Goal: Task Accomplishment & Management: Manage account settings

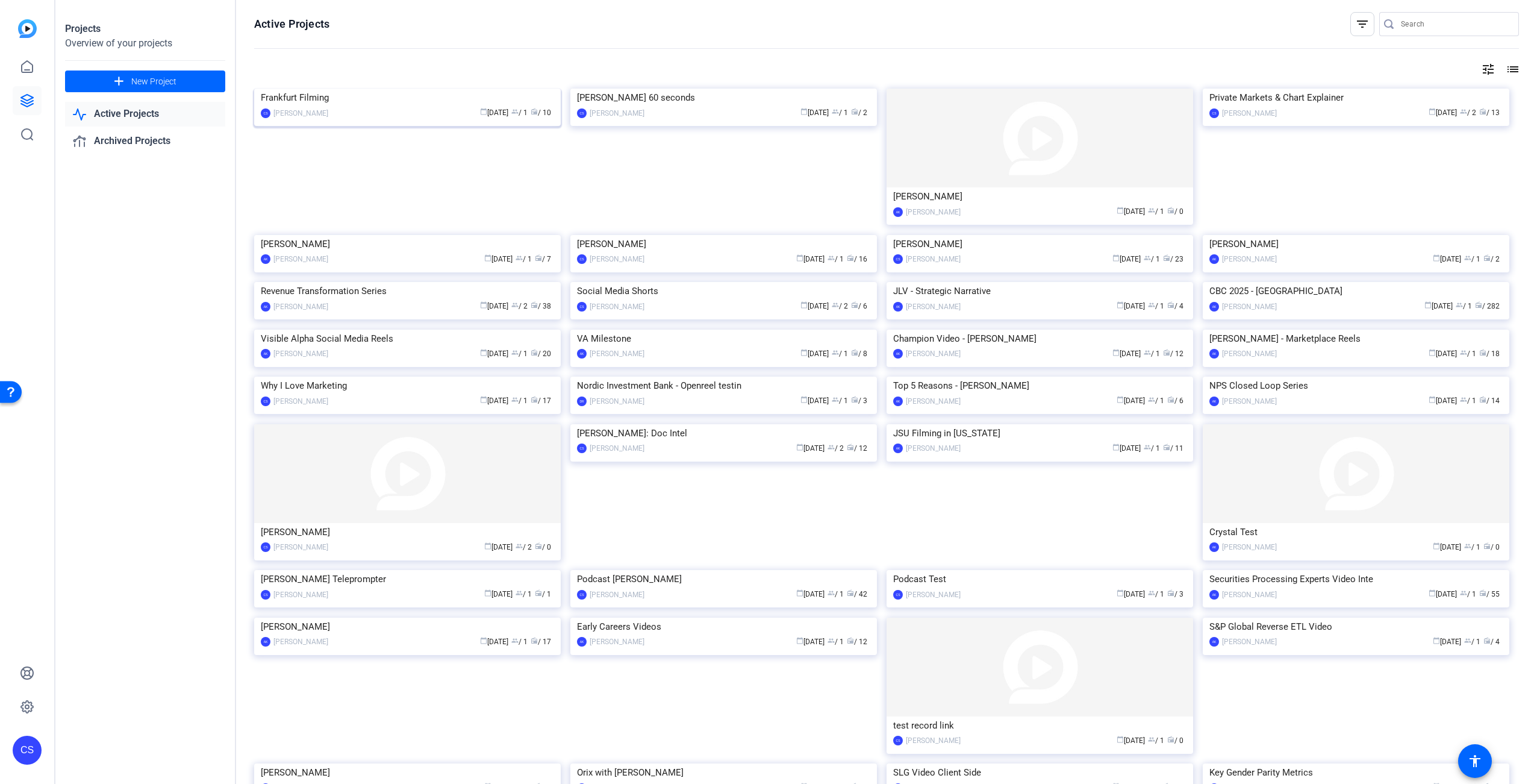
click at [436, 89] on img at bounding box center [408, 89] width 307 height 0
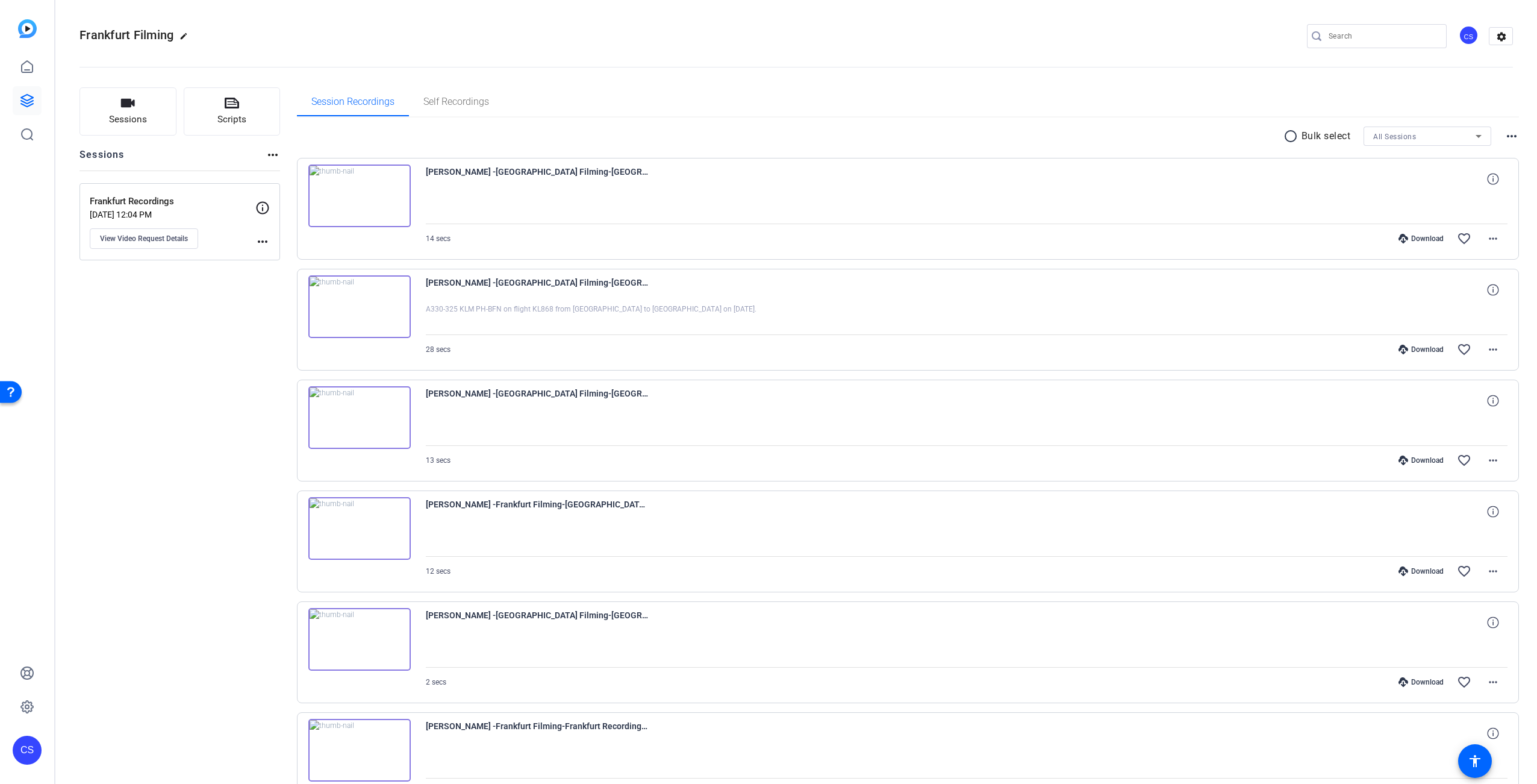
click at [359, 195] on img at bounding box center [359, 195] width 102 height 63
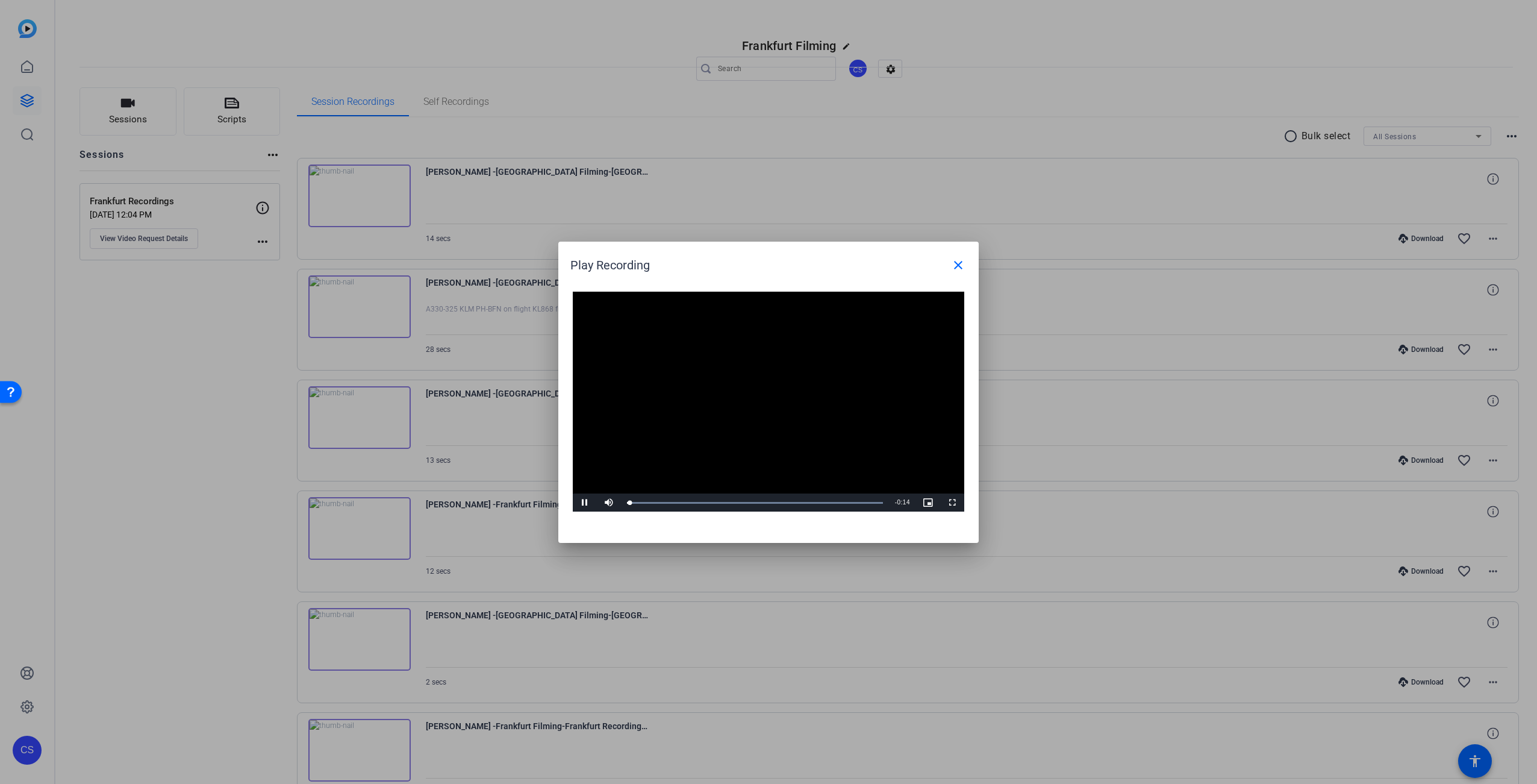
click at [782, 396] on video "Video Player" at bounding box center [768, 402] width 391 height 221
click at [787, 406] on video "Video Player" at bounding box center [768, 402] width 391 height 221
click at [959, 266] on mat-icon "close" at bounding box center [958, 265] width 14 height 14
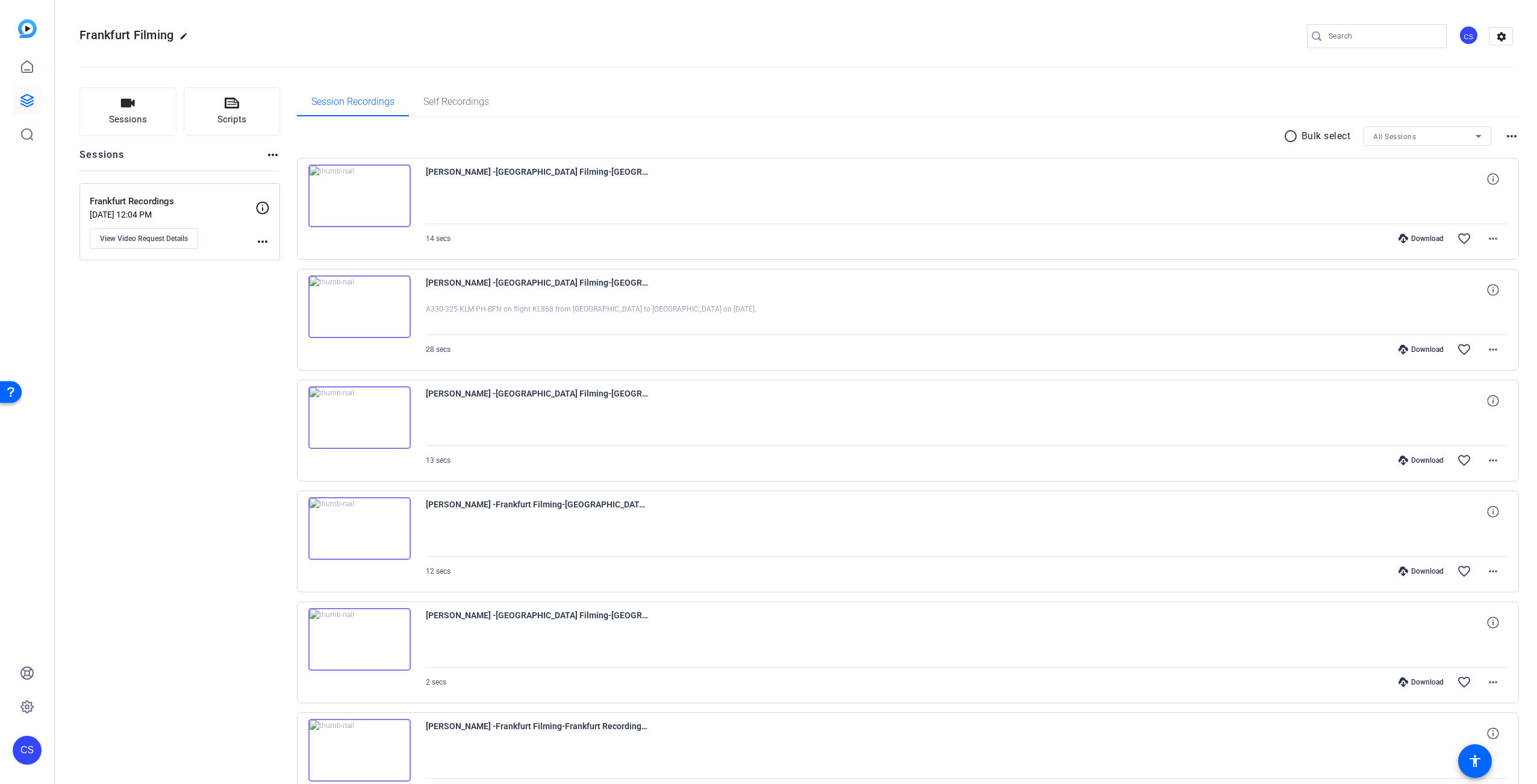
click at [355, 309] on img at bounding box center [359, 306] width 102 height 63
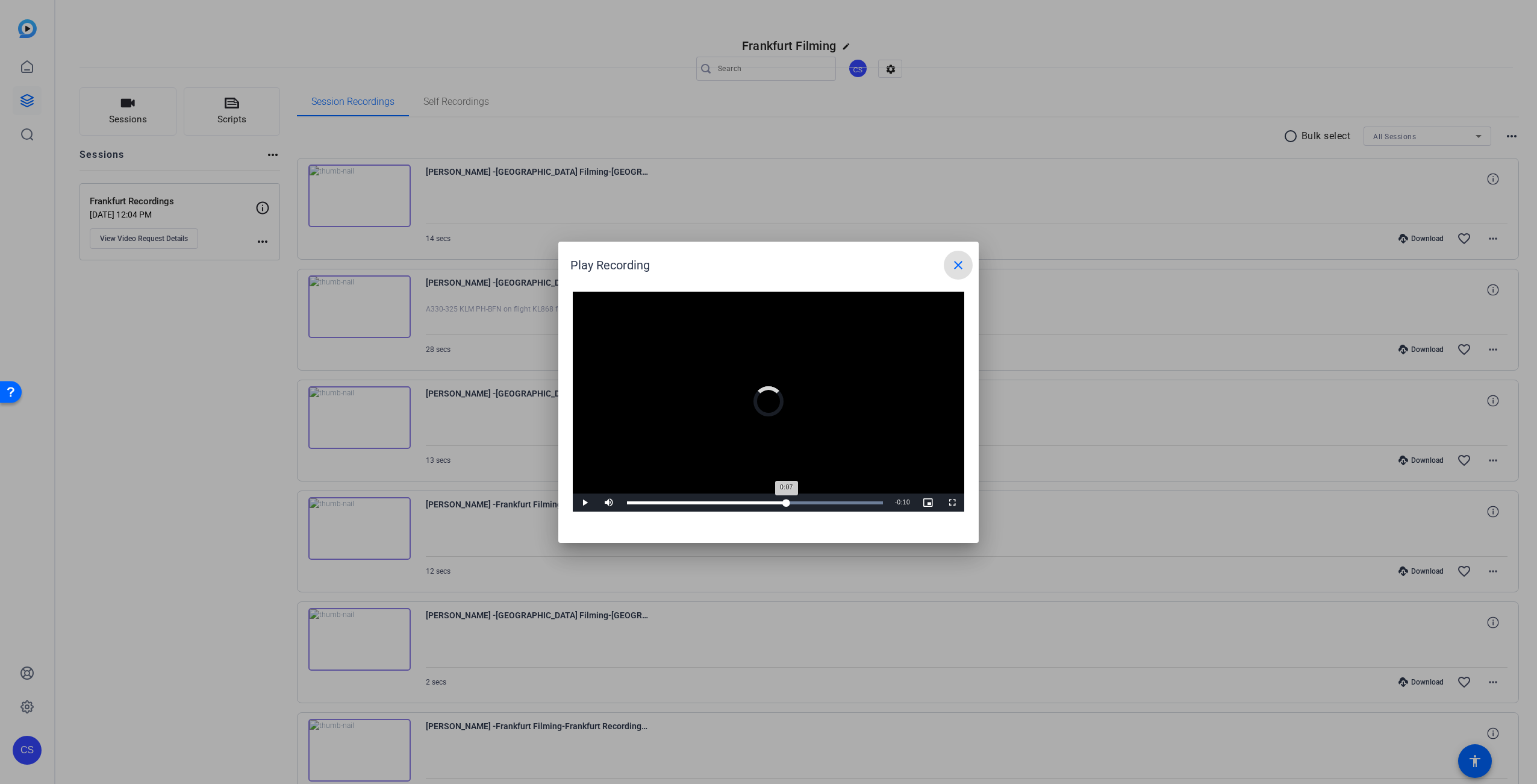
drag, startPoint x: 787, startPoint y: 500, endPoint x: 799, endPoint y: 502, distance: 12.2
click at [788, 501] on div "0:17" at bounding box center [787, 502] width 1 height 3
drag, startPoint x: 846, startPoint y: 502, endPoint x: 867, endPoint y: 498, distance: 21.4
click at [859, 502] on div "Progress Bar" at bounding box center [755, 502] width 256 height 3
click at [956, 271] on mat-icon "close" at bounding box center [958, 265] width 14 height 14
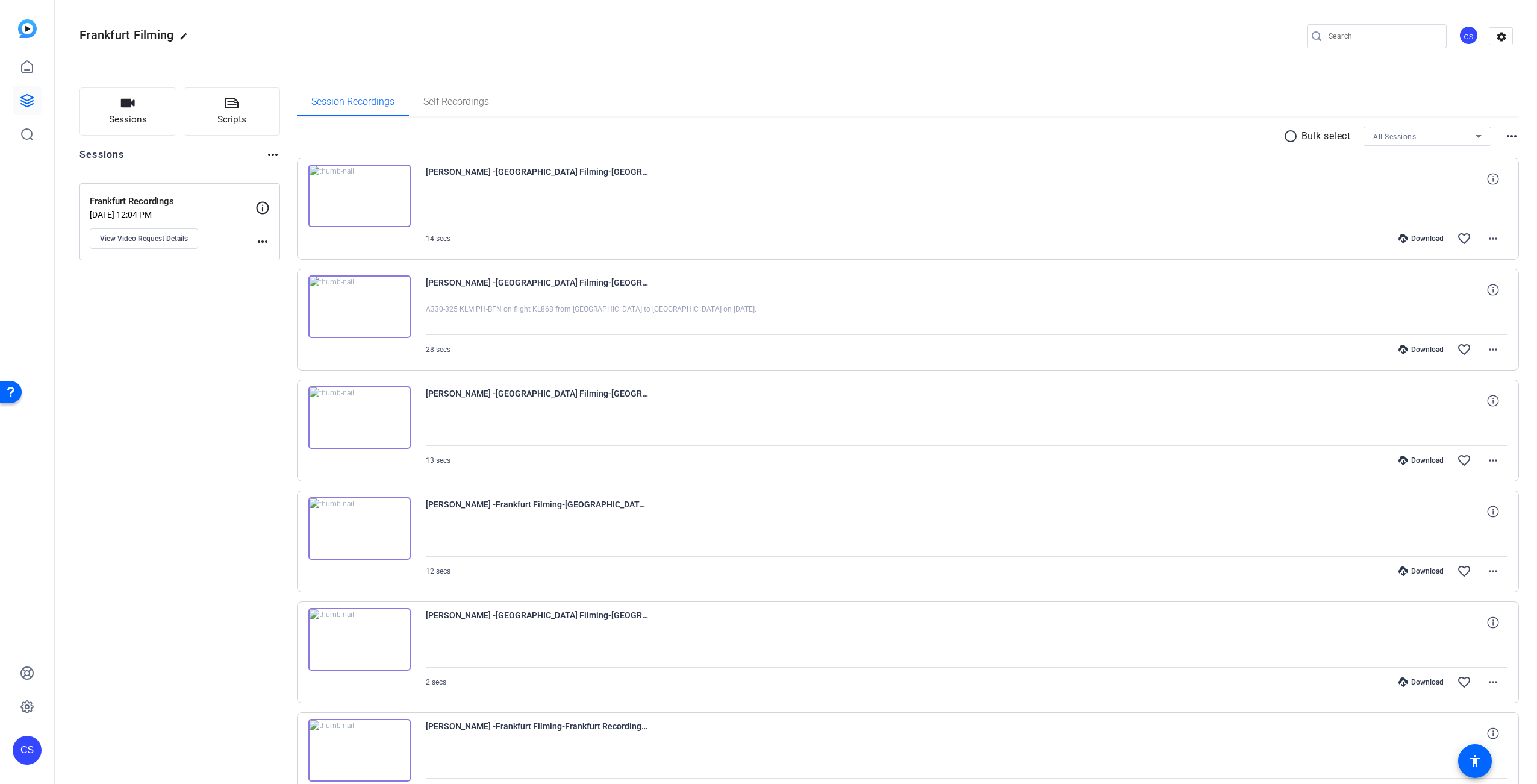
click at [355, 414] on img at bounding box center [359, 417] width 102 height 63
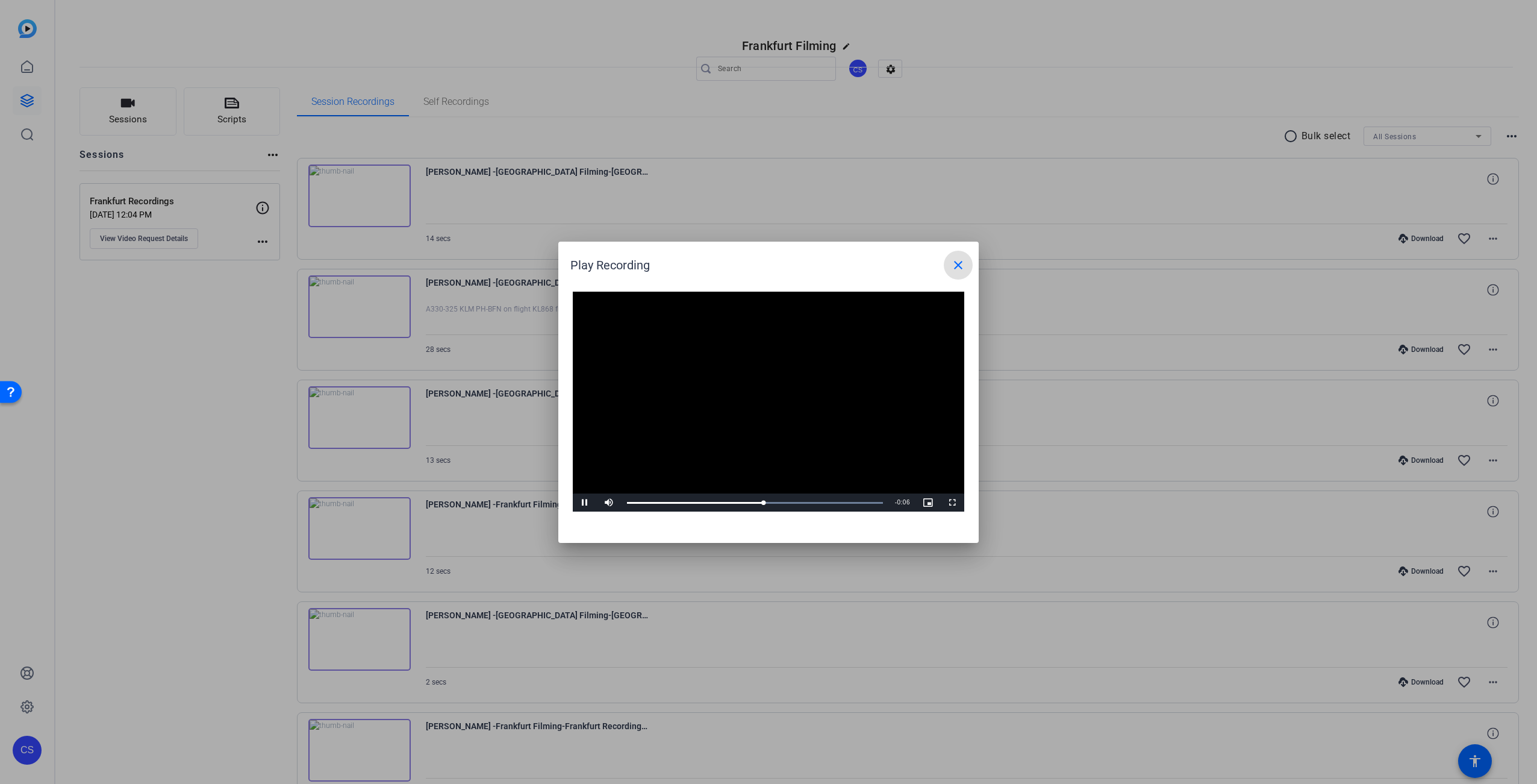
click at [967, 268] on span at bounding box center [958, 265] width 29 height 29
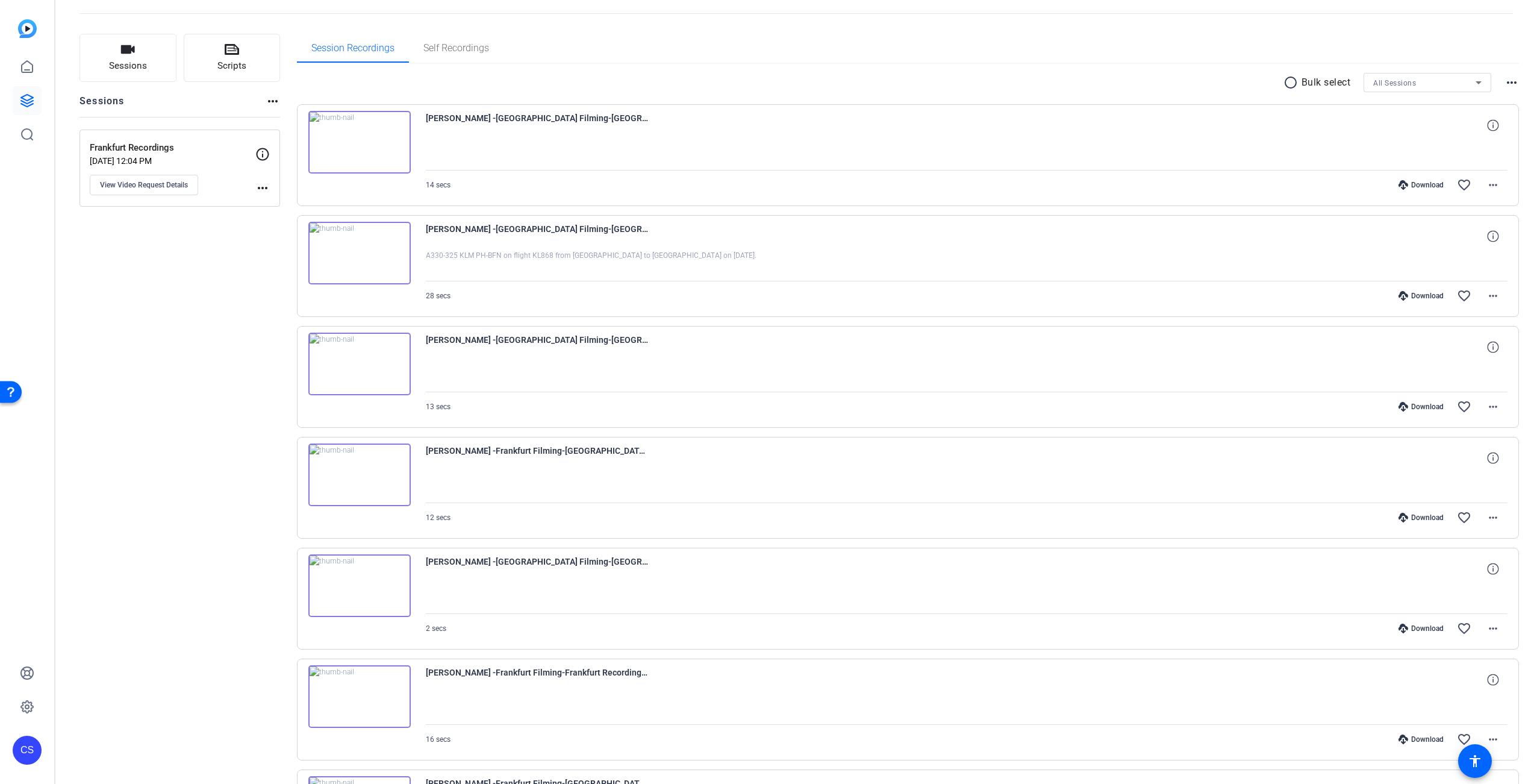
scroll to position [381, 0]
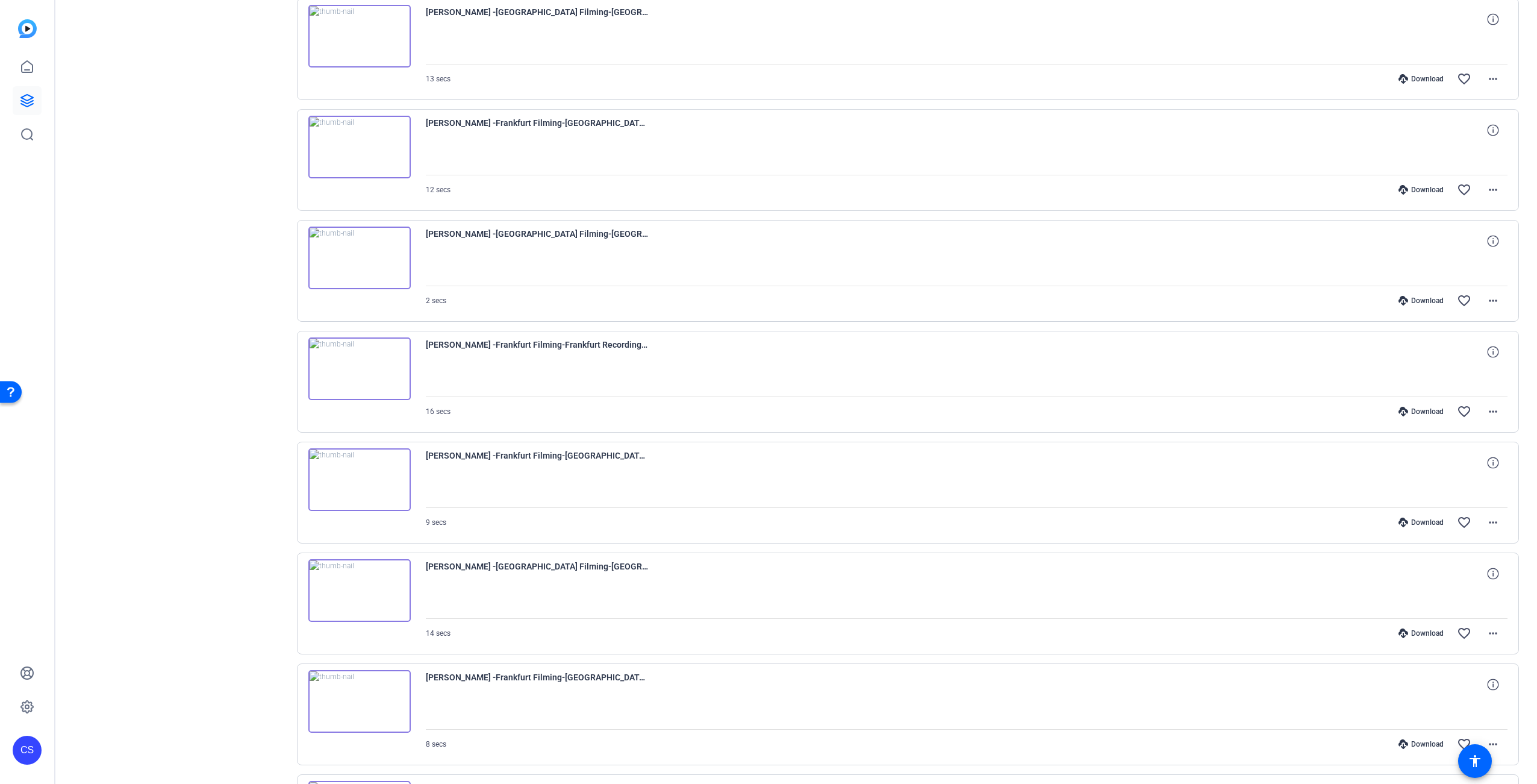
click at [361, 261] on img at bounding box center [359, 257] width 102 height 63
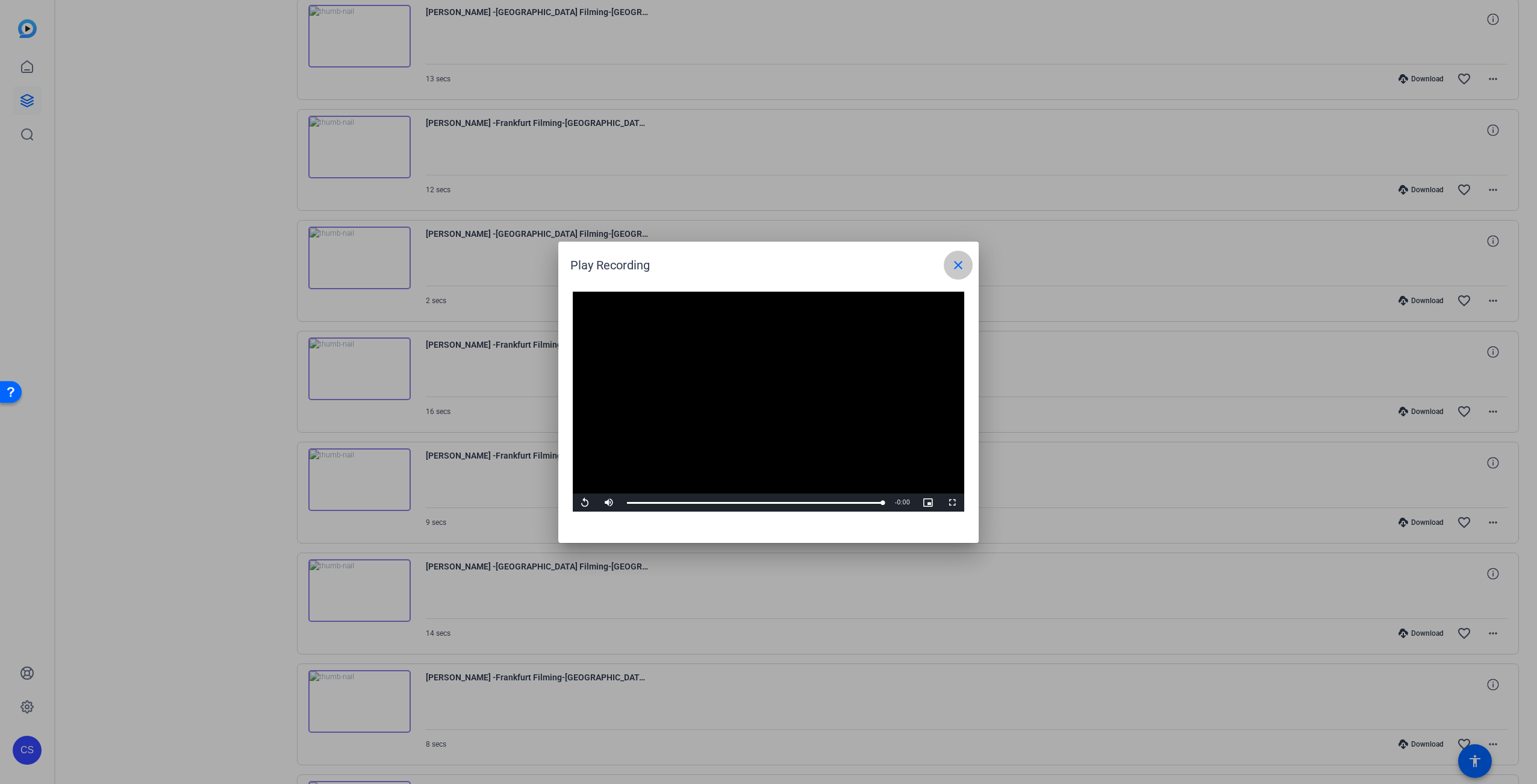
click at [966, 268] on span at bounding box center [958, 265] width 29 height 29
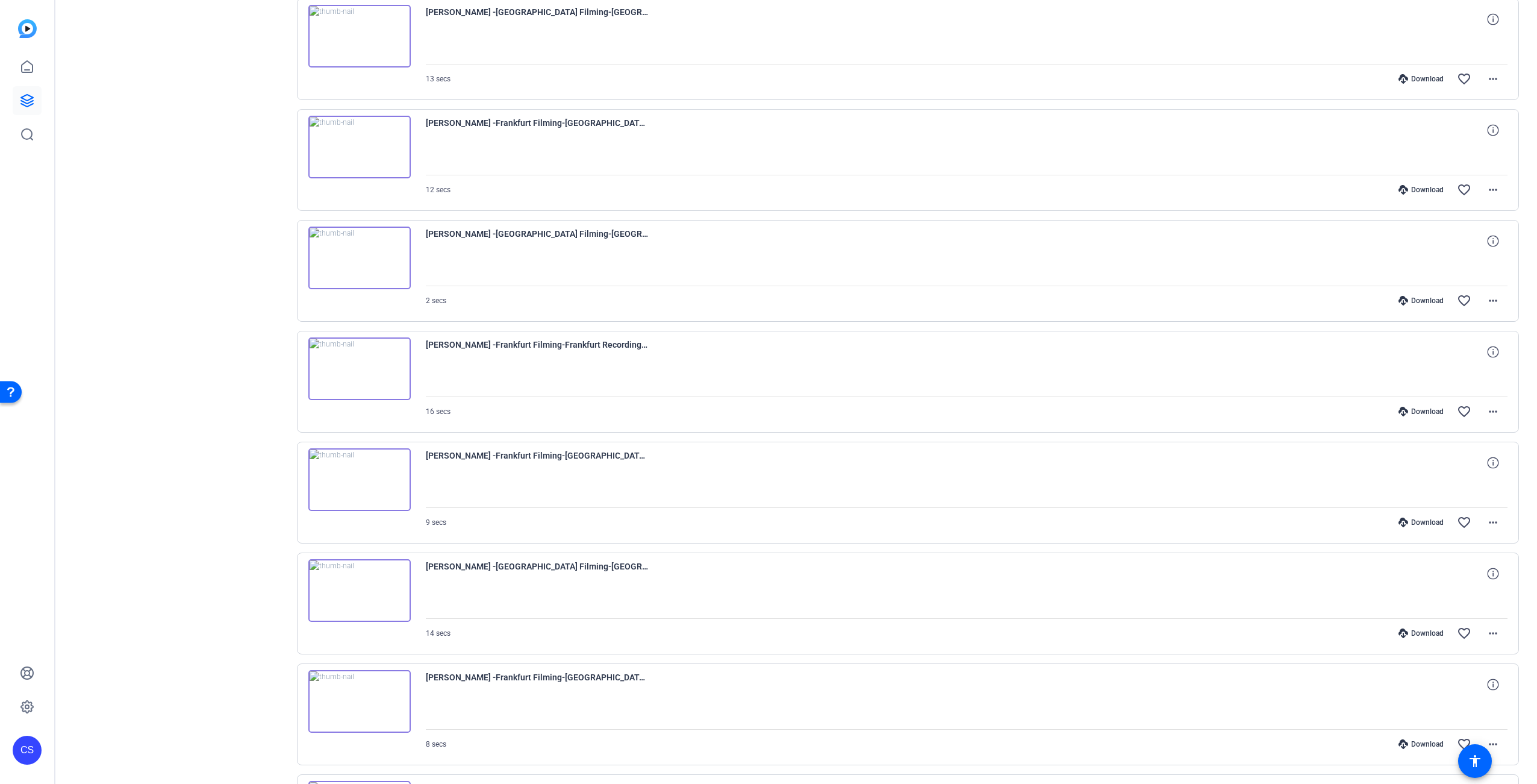
click at [357, 592] on img at bounding box center [359, 590] width 102 height 63
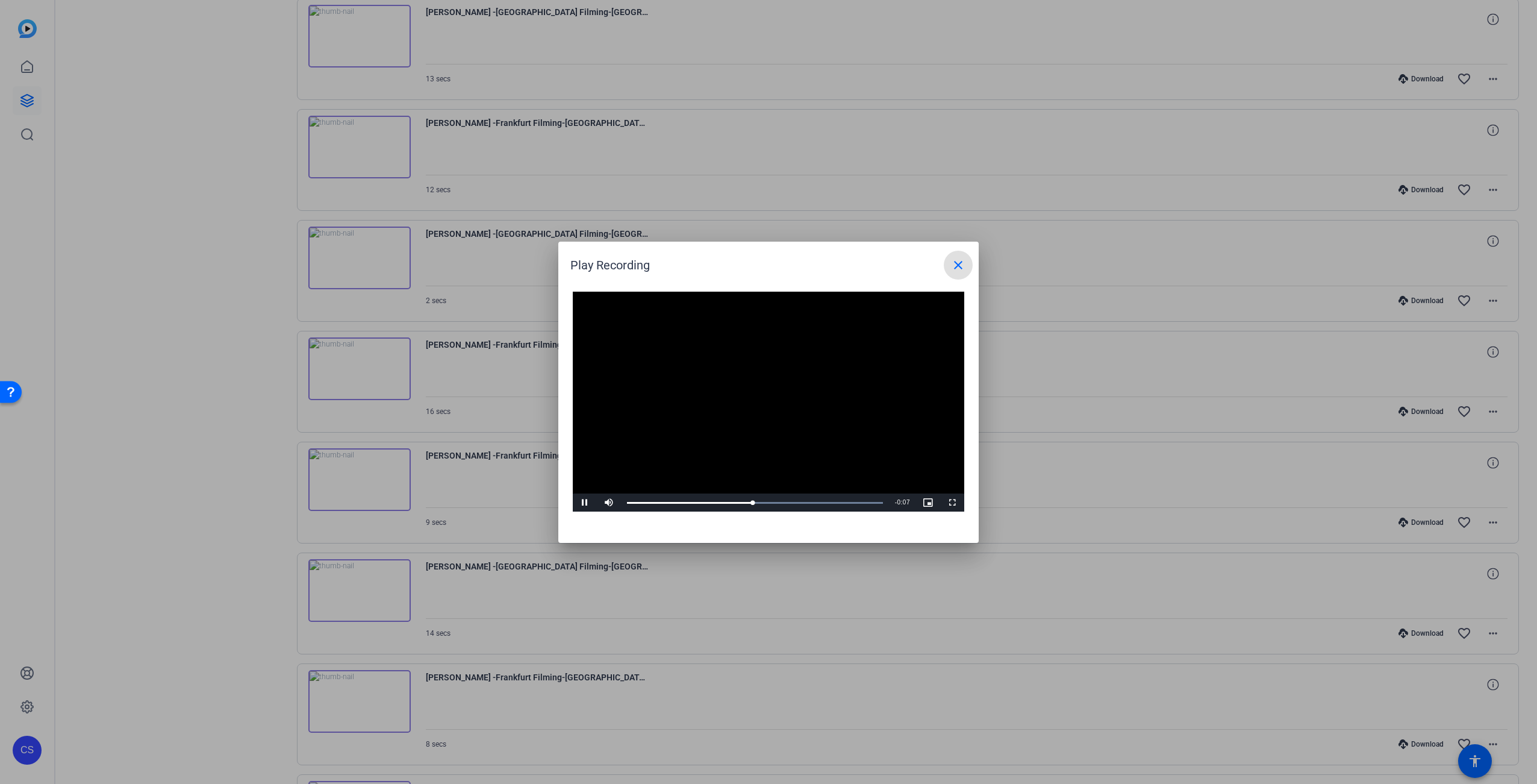
click at [955, 260] on mat-icon "close" at bounding box center [958, 265] width 14 height 14
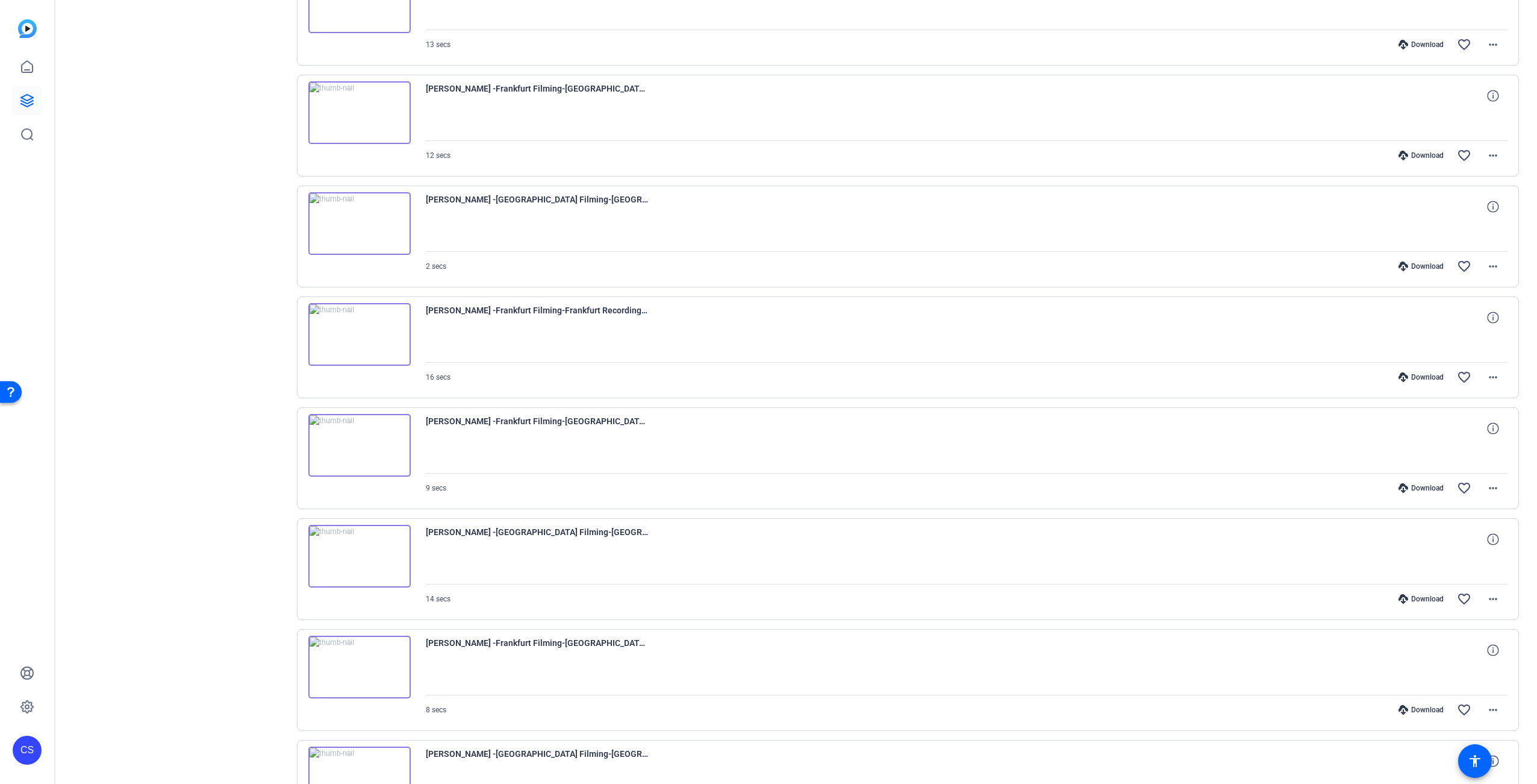
scroll to position [527, 0]
click at [359, 559] on img at bounding box center [359, 555] width 102 height 63
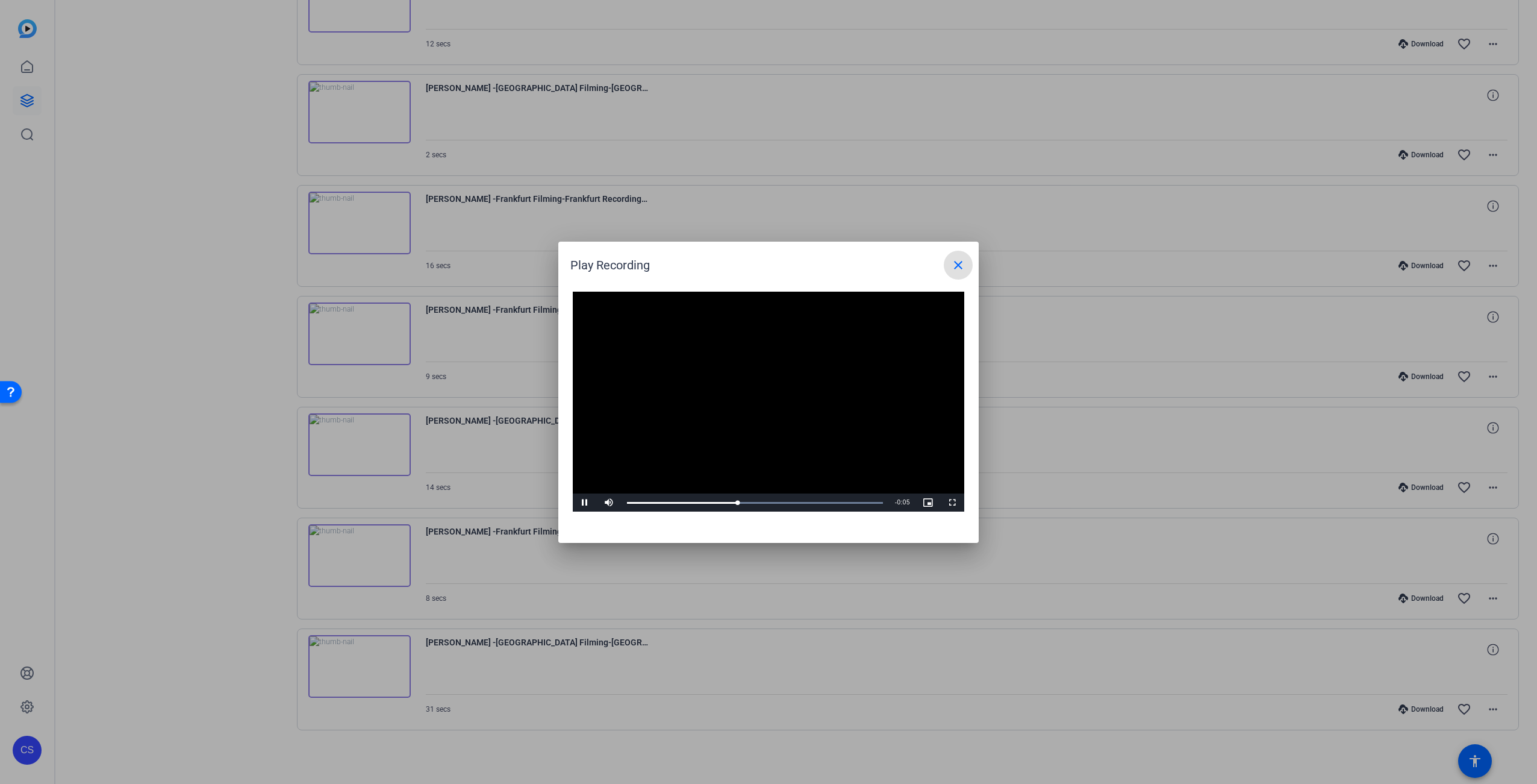
click at [958, 262] on mat-icon "close" at bounding box center [958, 265] width 14 height 14
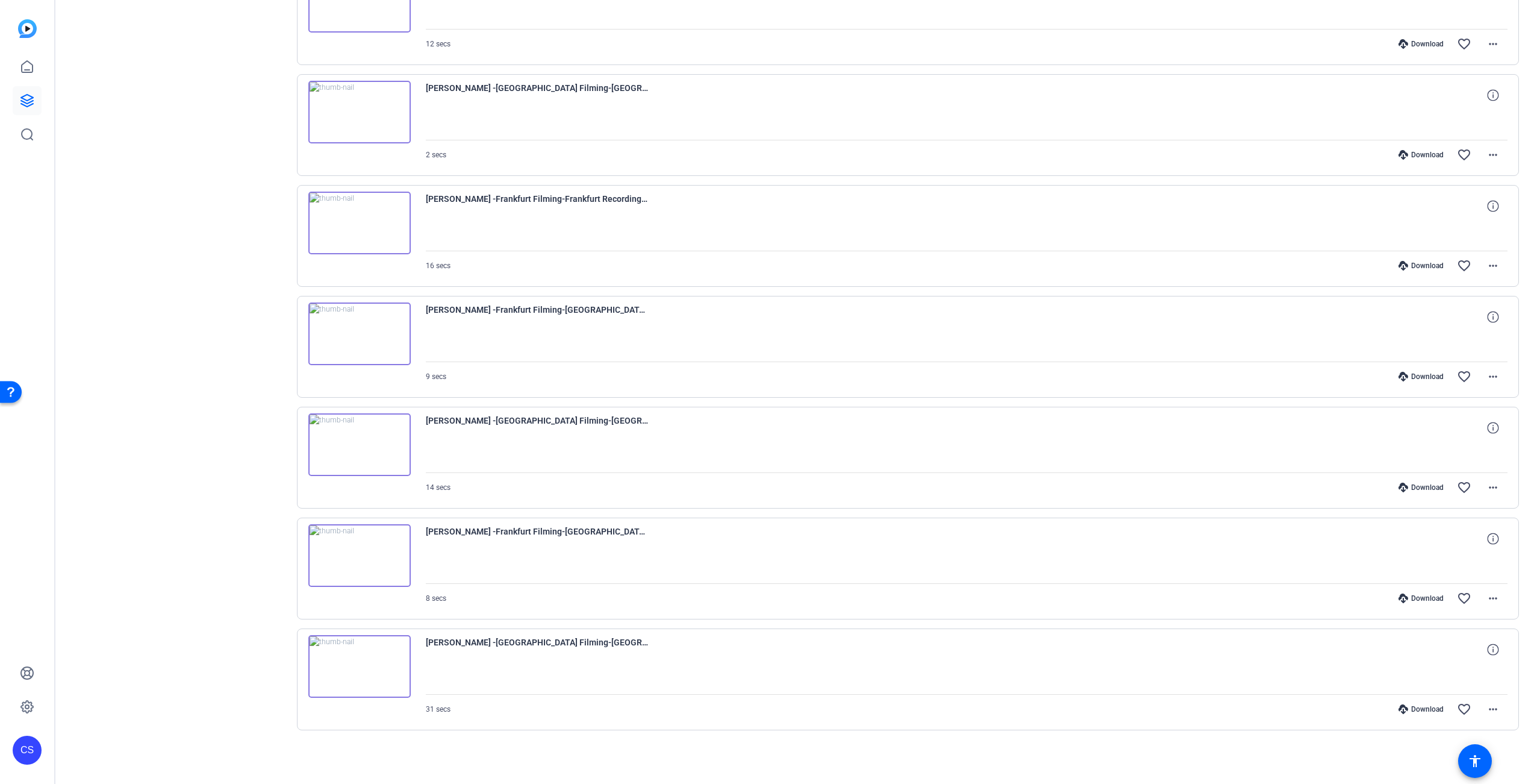
click at [364, 665] on img at bounding box center [359, 666] width 102 height 63
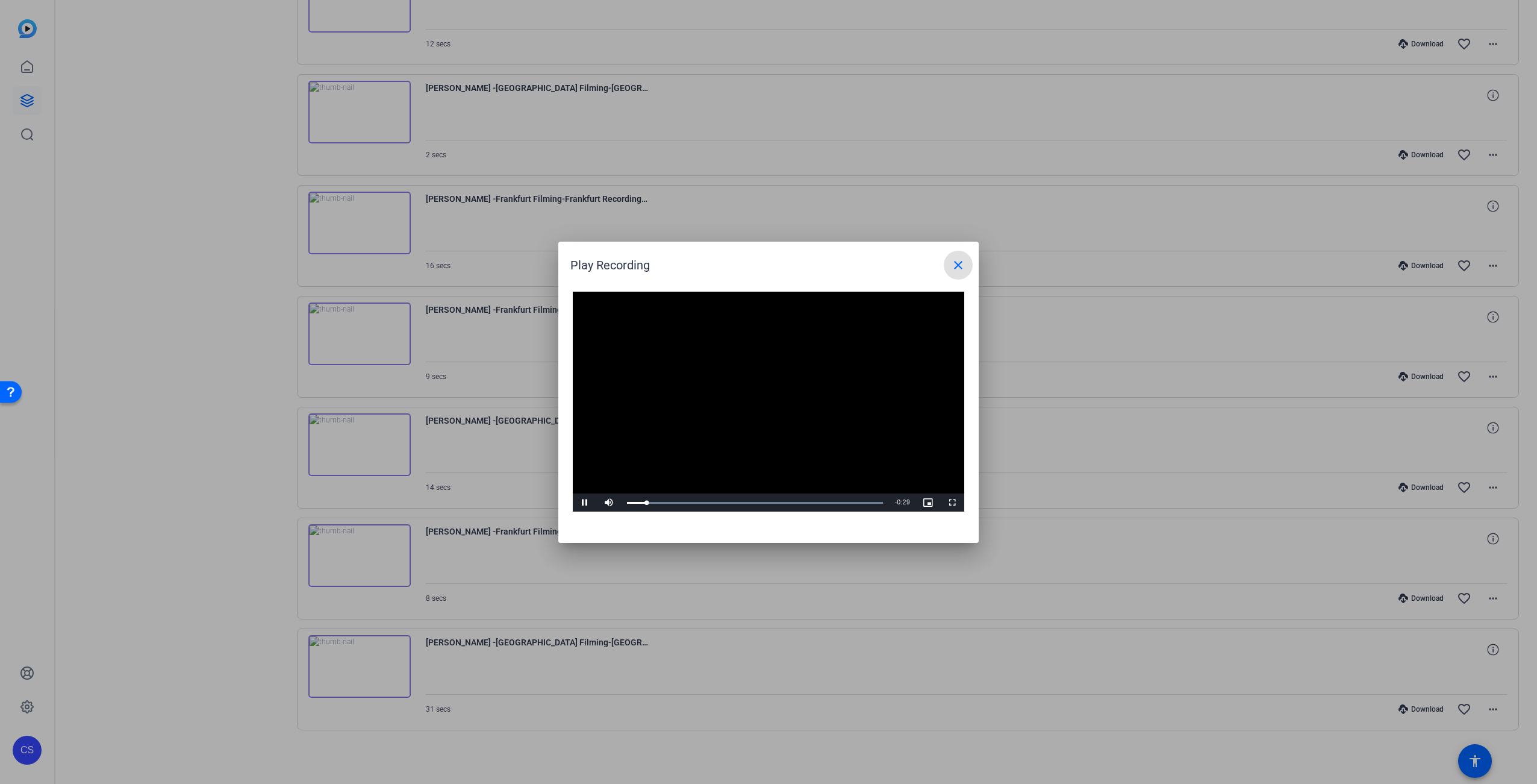
click at [962, 270] on mat-icon "close" at bounding box center [958, 265] width 14 height 14
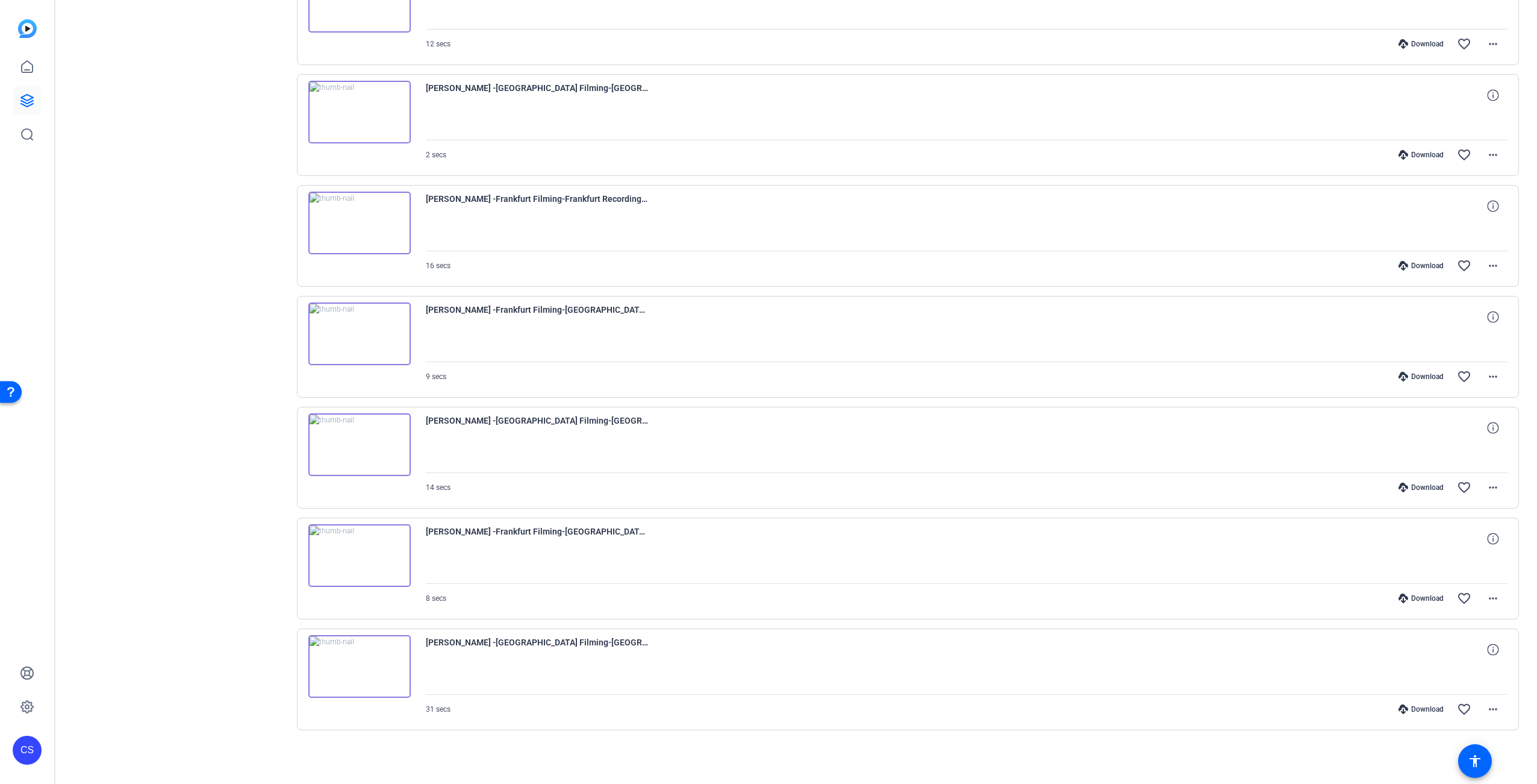
click at [1431, 707] on div "Download" at bounding box center [1421, 709] width 58 height 10
click at [357, 444] on img at bounding box center [359, 444] width 102 height 63
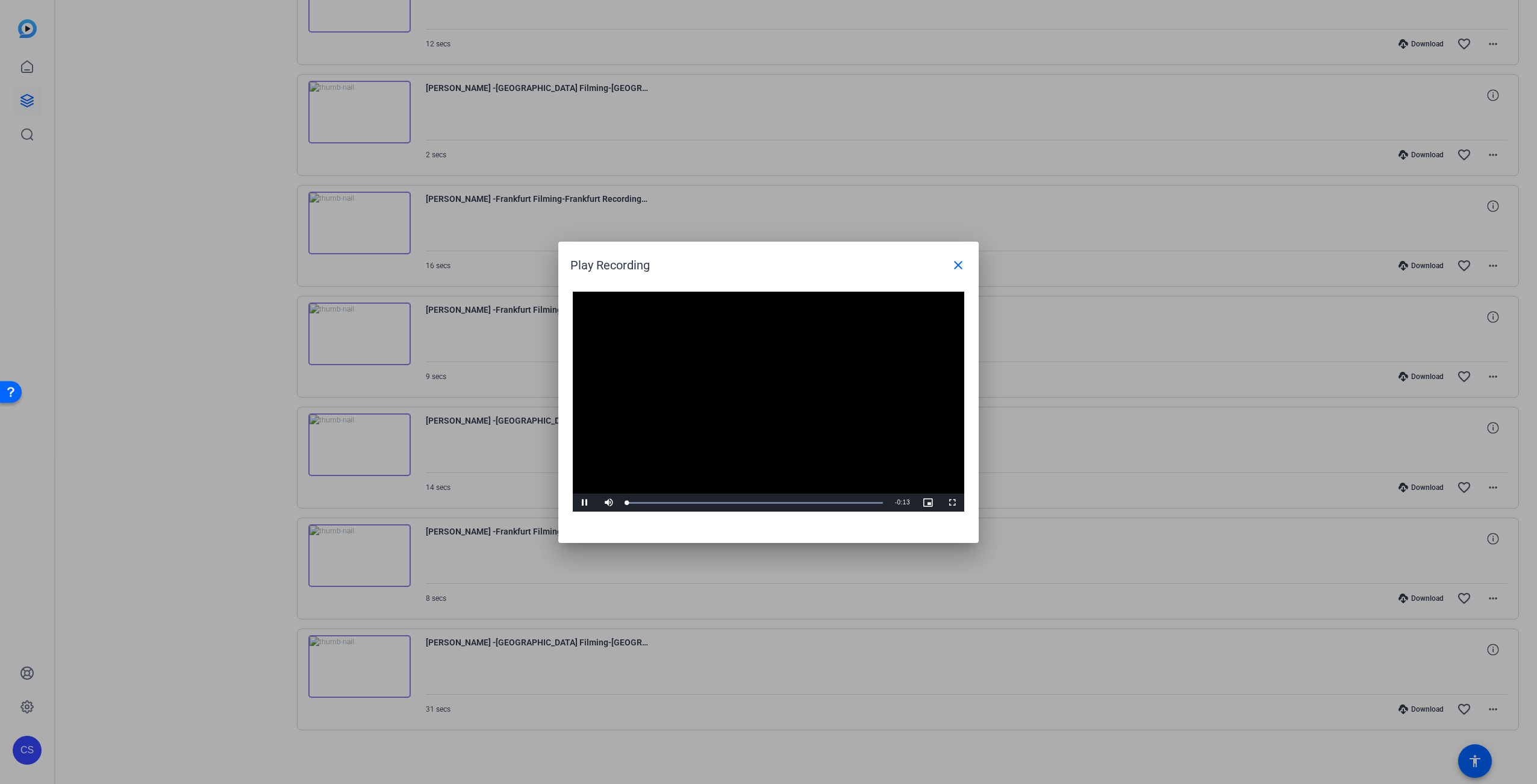
click at [752, 394] on video "Video Player" at bounding box center [768, 402] width 391 height 221
click at [843, 399] on video "Video Player" at bounding box center [768, 402] width 391 height 221
click at [797, 407] on video "Video Player" at bounding box center [768, 402] width 391 height 221
click at [960, 262] on mat-icon "close" at bounding box center [958, 265] width 14 height 14
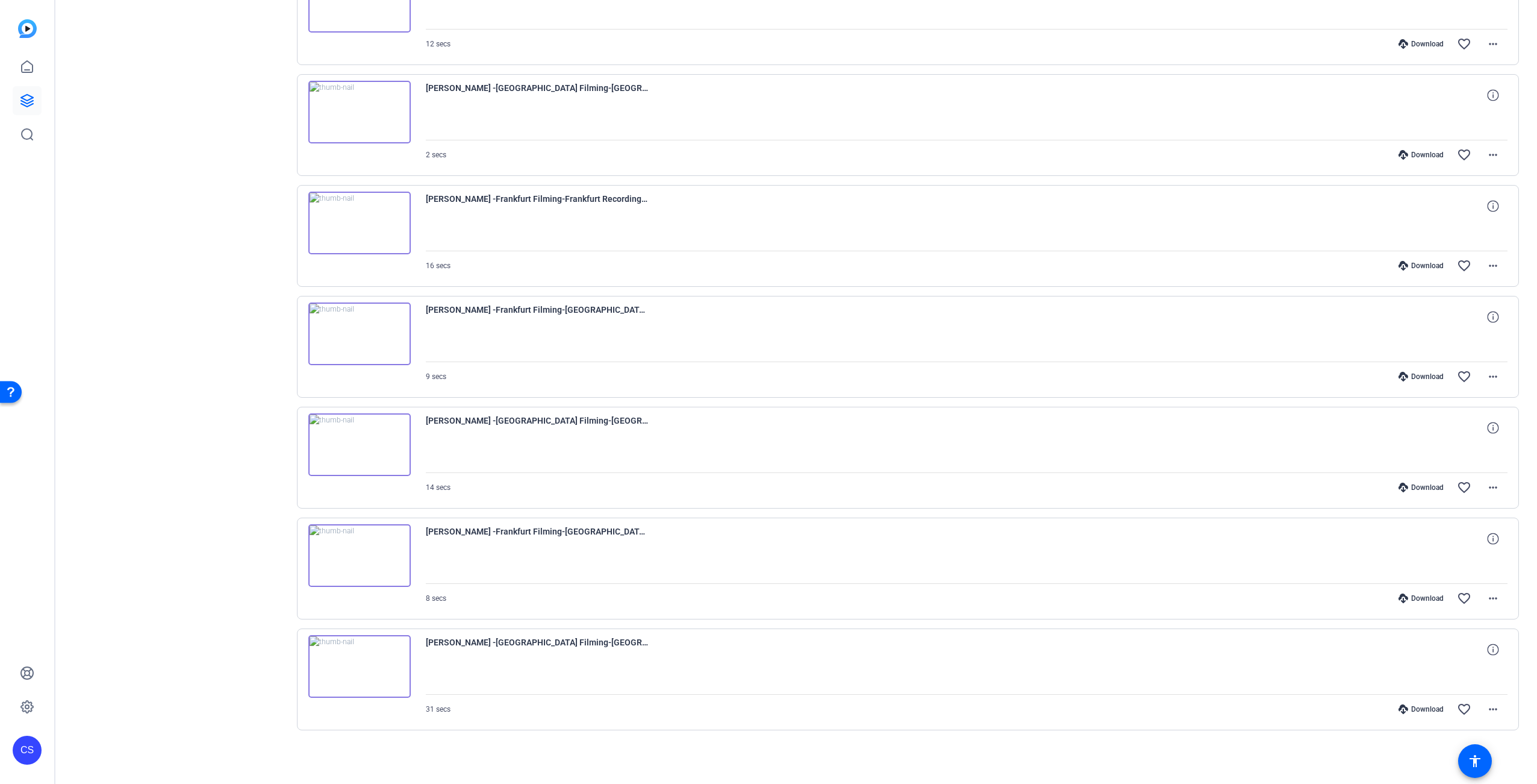
click at [362, 333] on img at bounding box center [359, 333] width 102 height 63
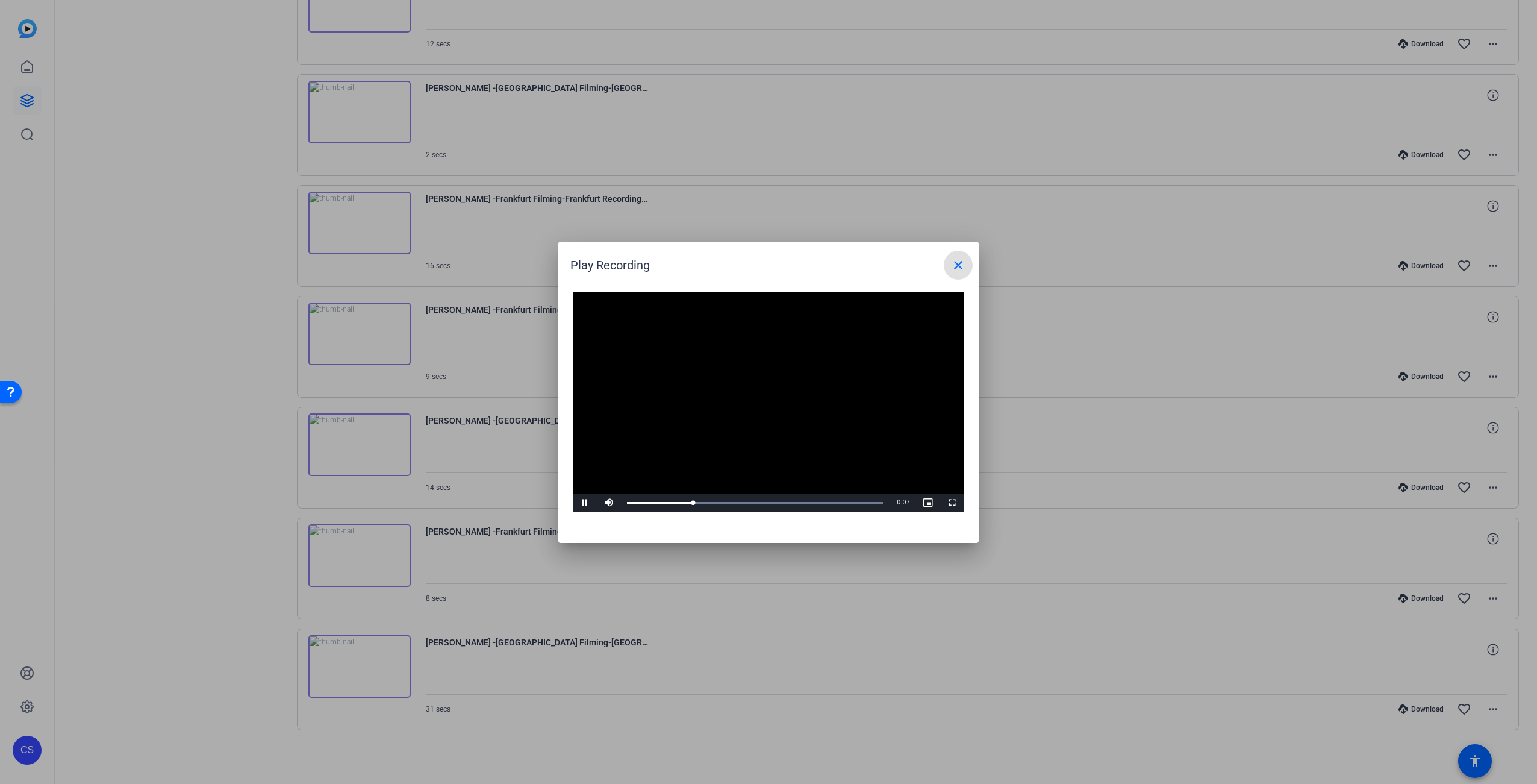
click at [961, 265] on mat-icon "close" at bounding box center [958, 265] width 14 height 14
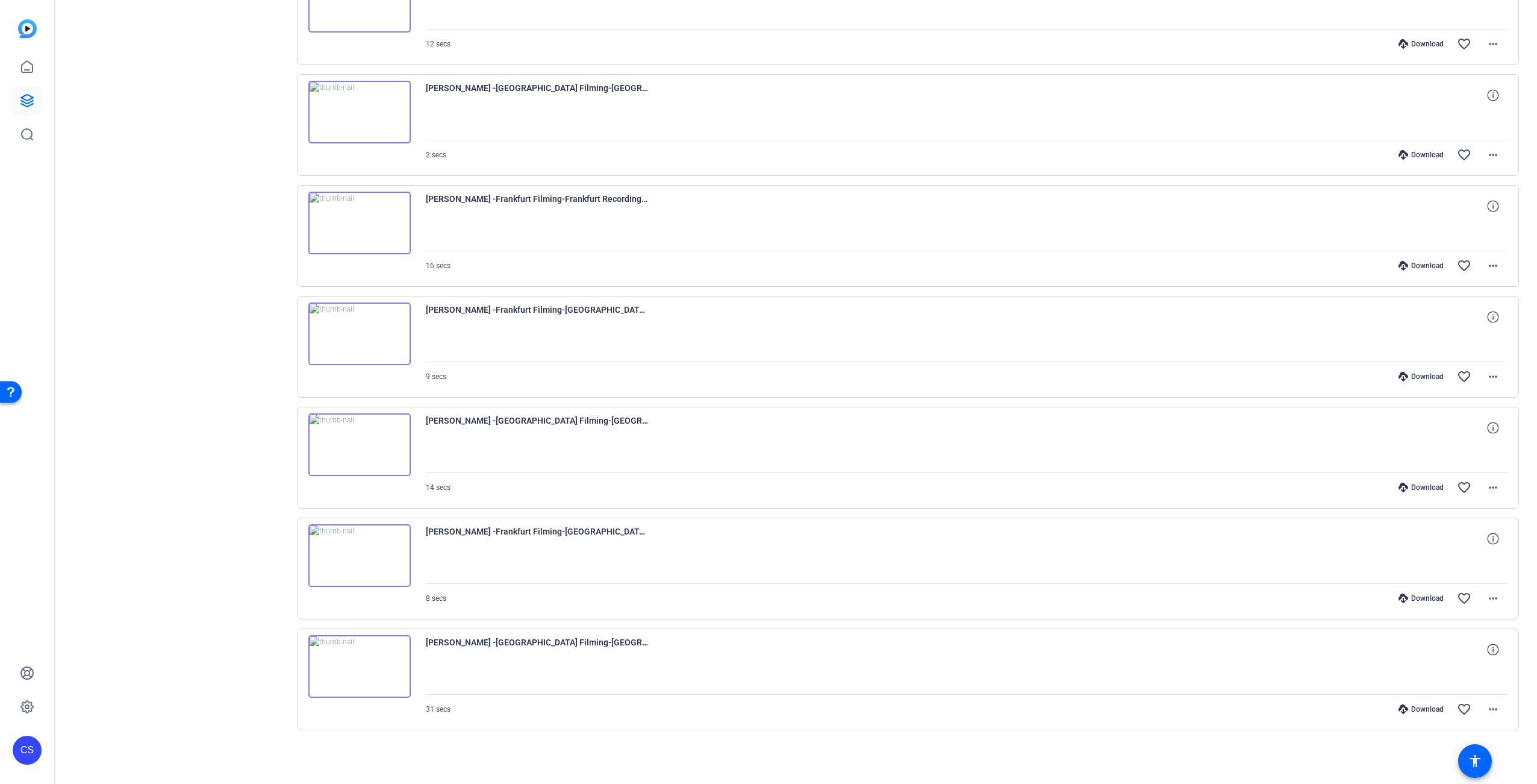
click at [358, 222] on img at bounding box center [359, 223] width 102 height 63
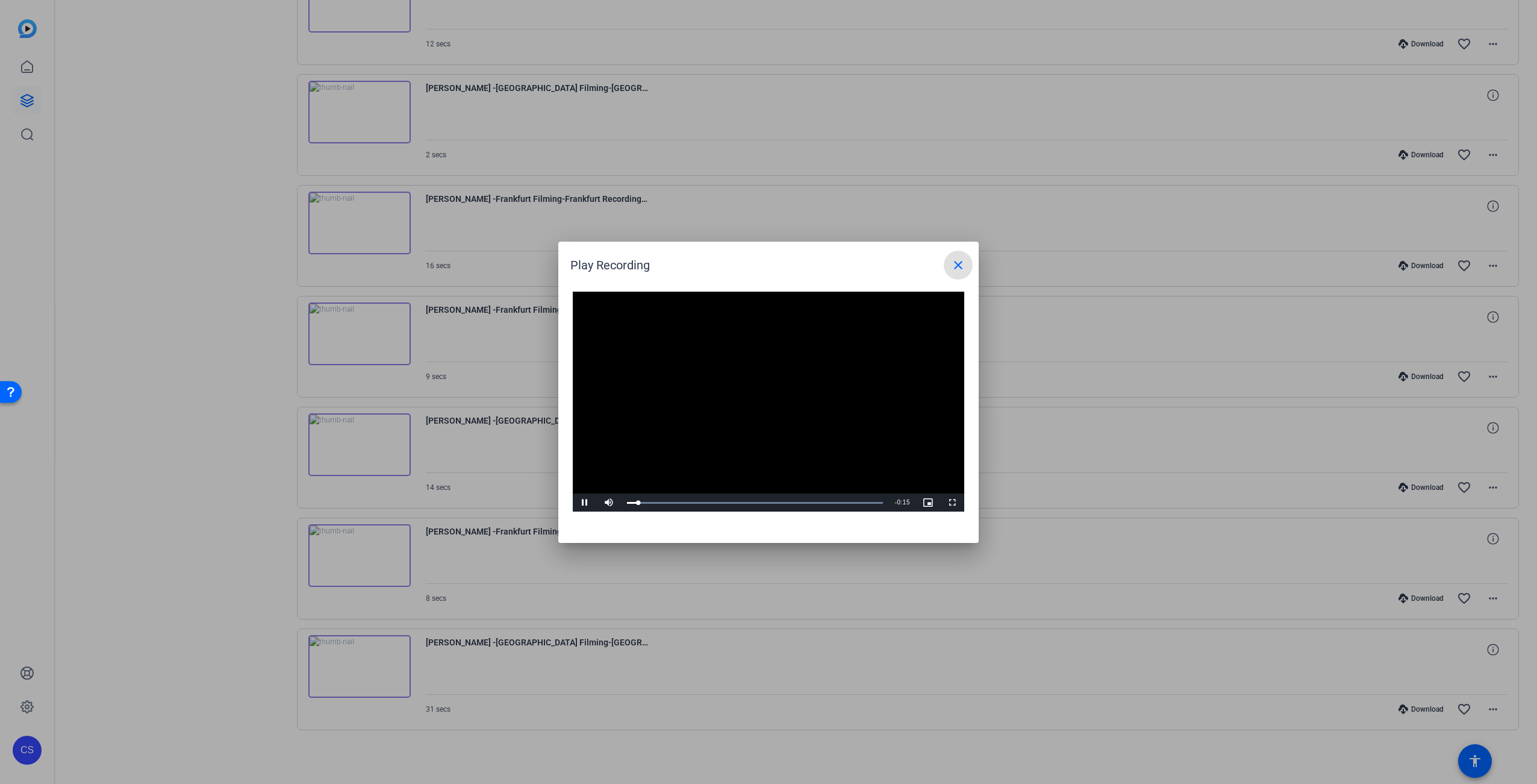
click at [778, 403] on video "Video Player" at bounding box center [768, 402] width 391 height 221
click at [965, 258] on mat-icon "close" at bounding box center [958, 265] width 14 height 14
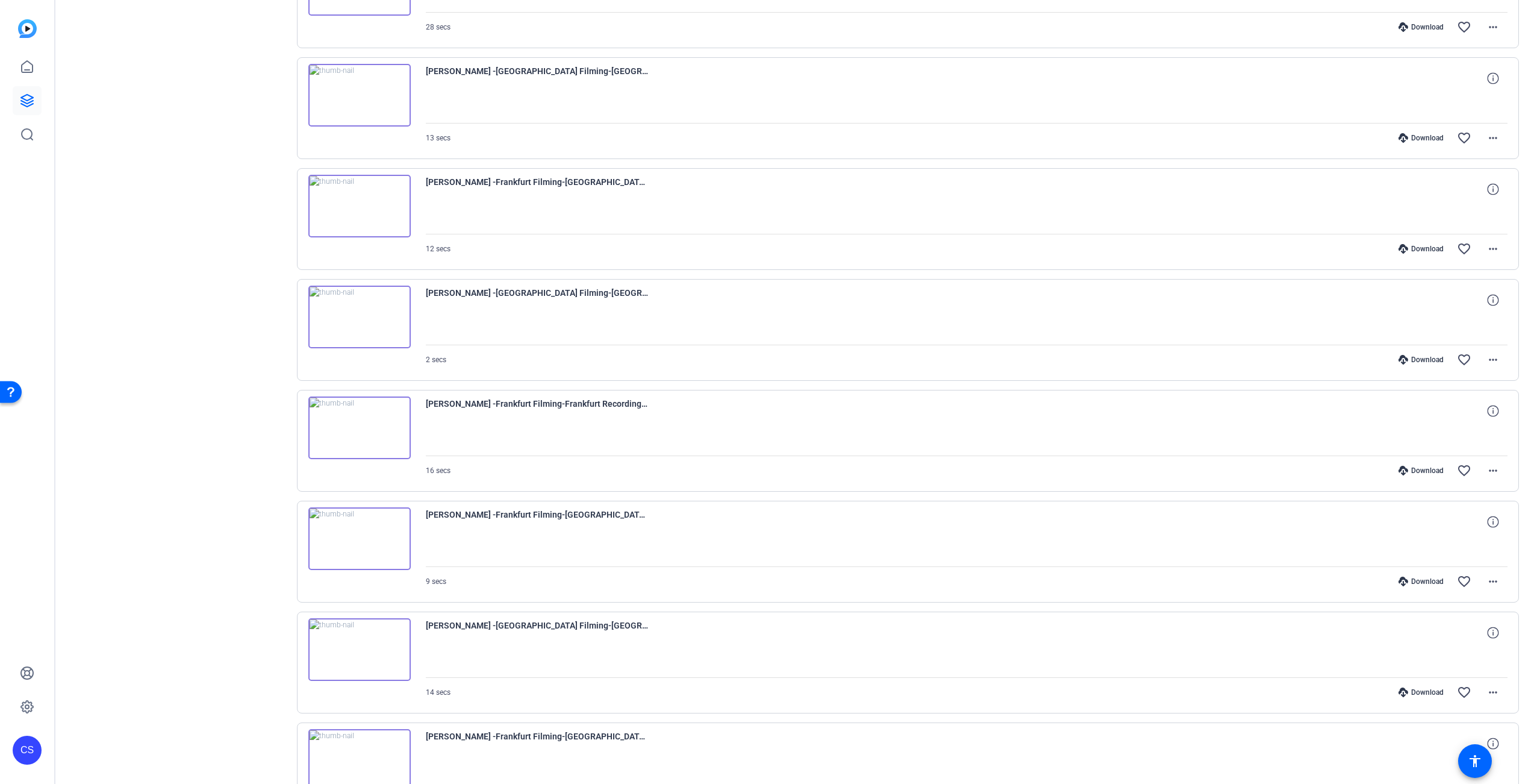
scroll to position [0, 0]
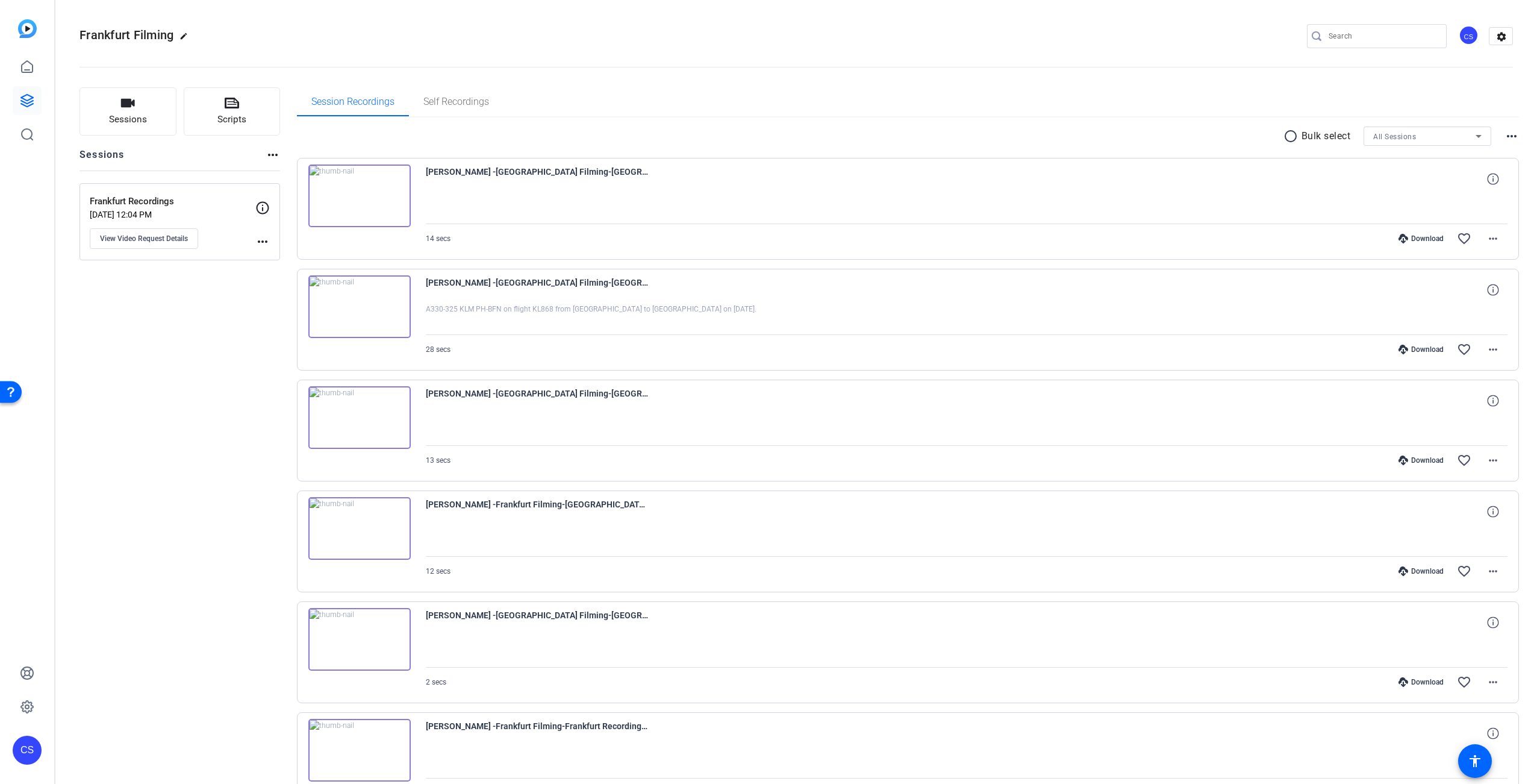
click at [360, 303] on img at bounding box center [359, 306] width 102 height 63
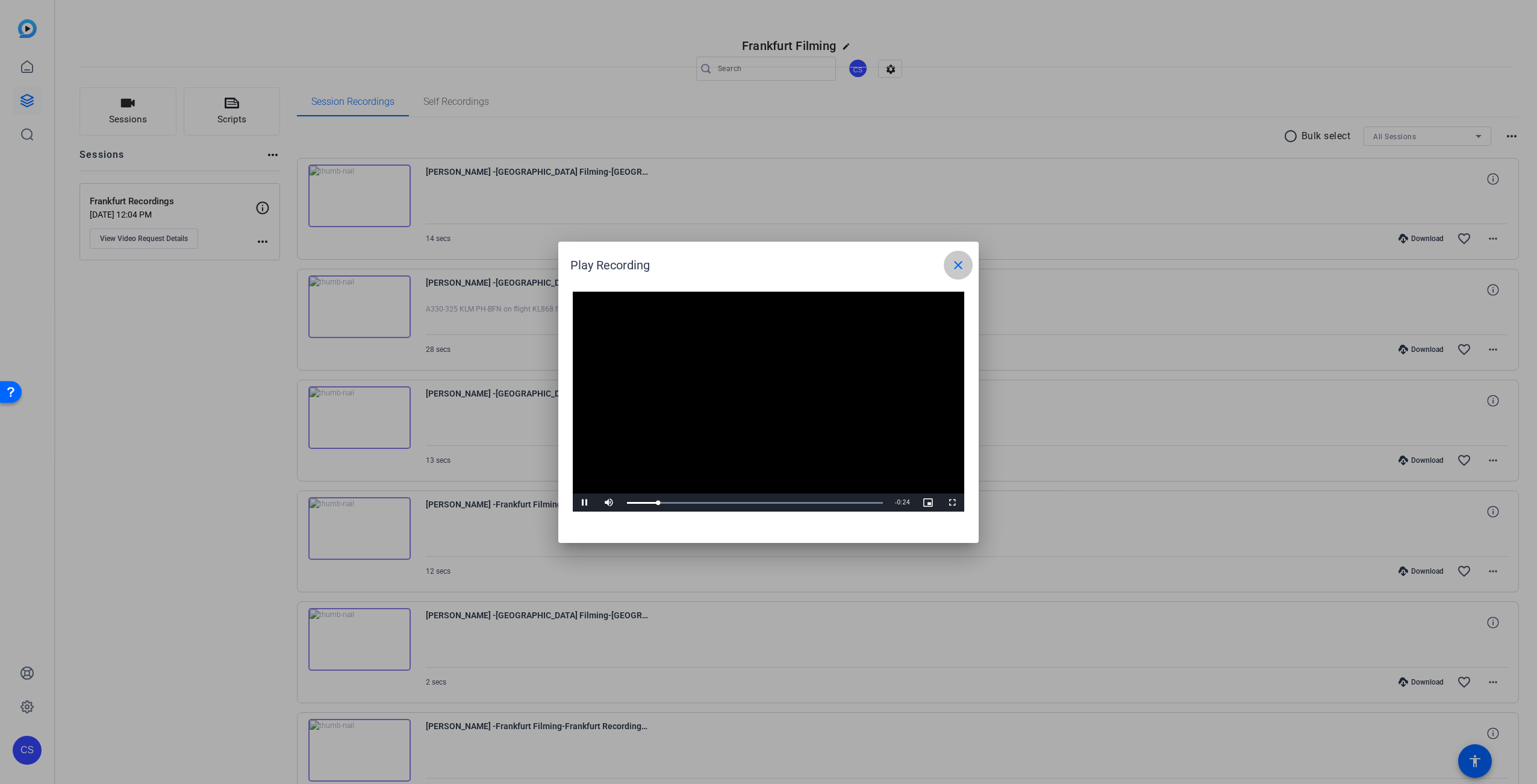
click at [960, 269] on mat-icon "close" at bounding box center [958, 265] width 14 height 14
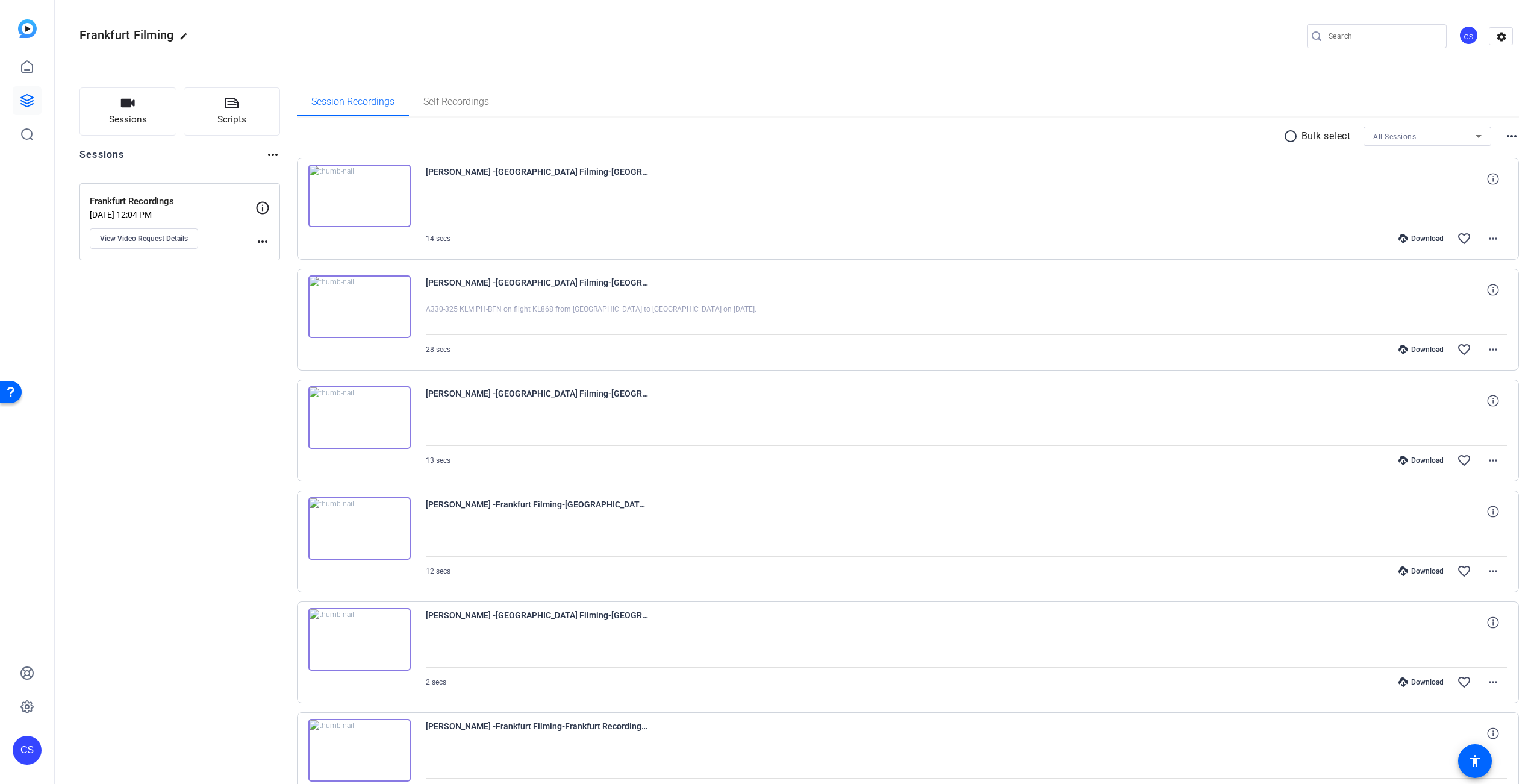
click at [1408, 347] on div "Download" at bounding box center [1421, 349] width 58 height 10
click at [174, 241] on span "View Video Request Details" at bounding box center [144, 239] width 88 height 10
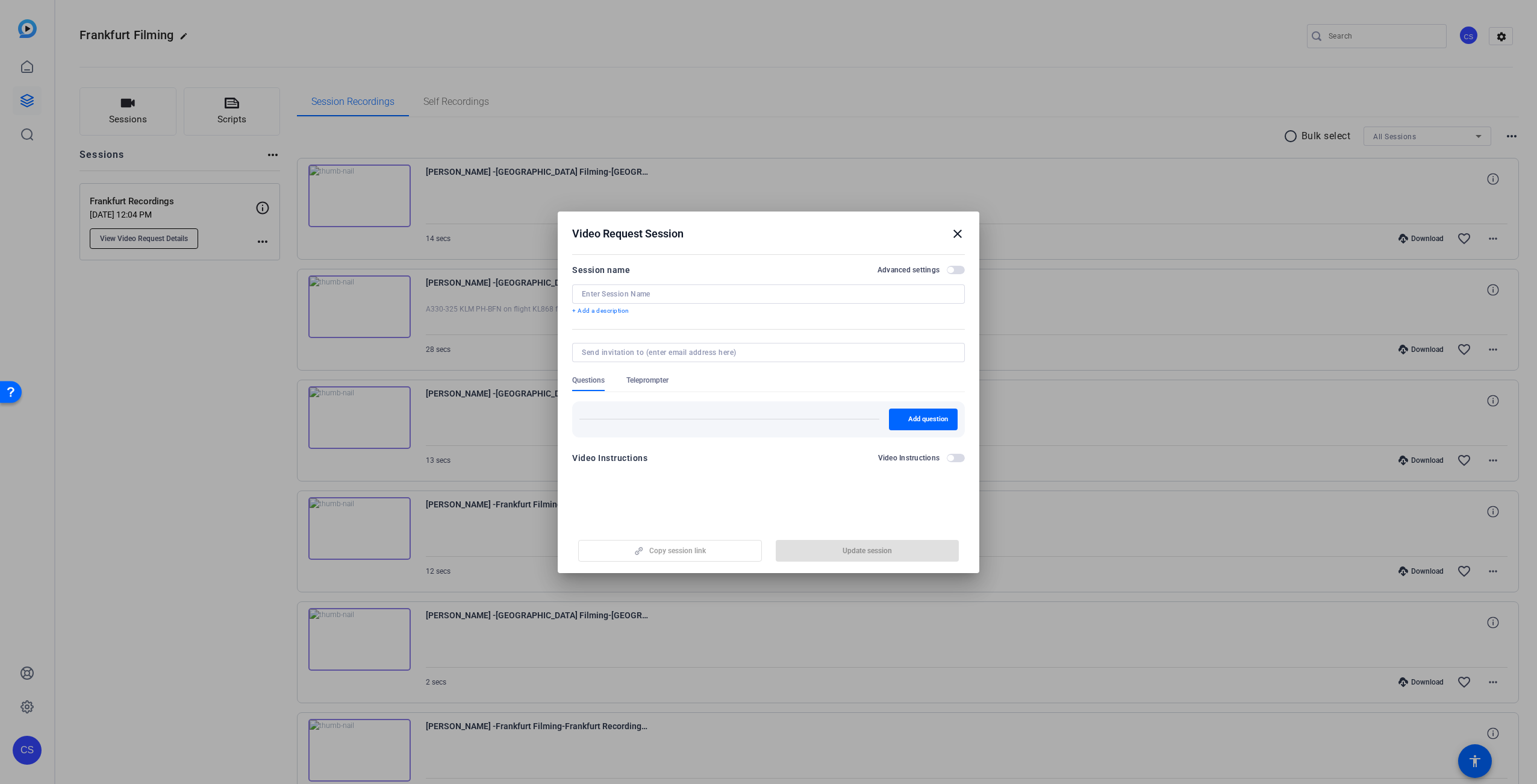
type input "Frankfurt Recordings"
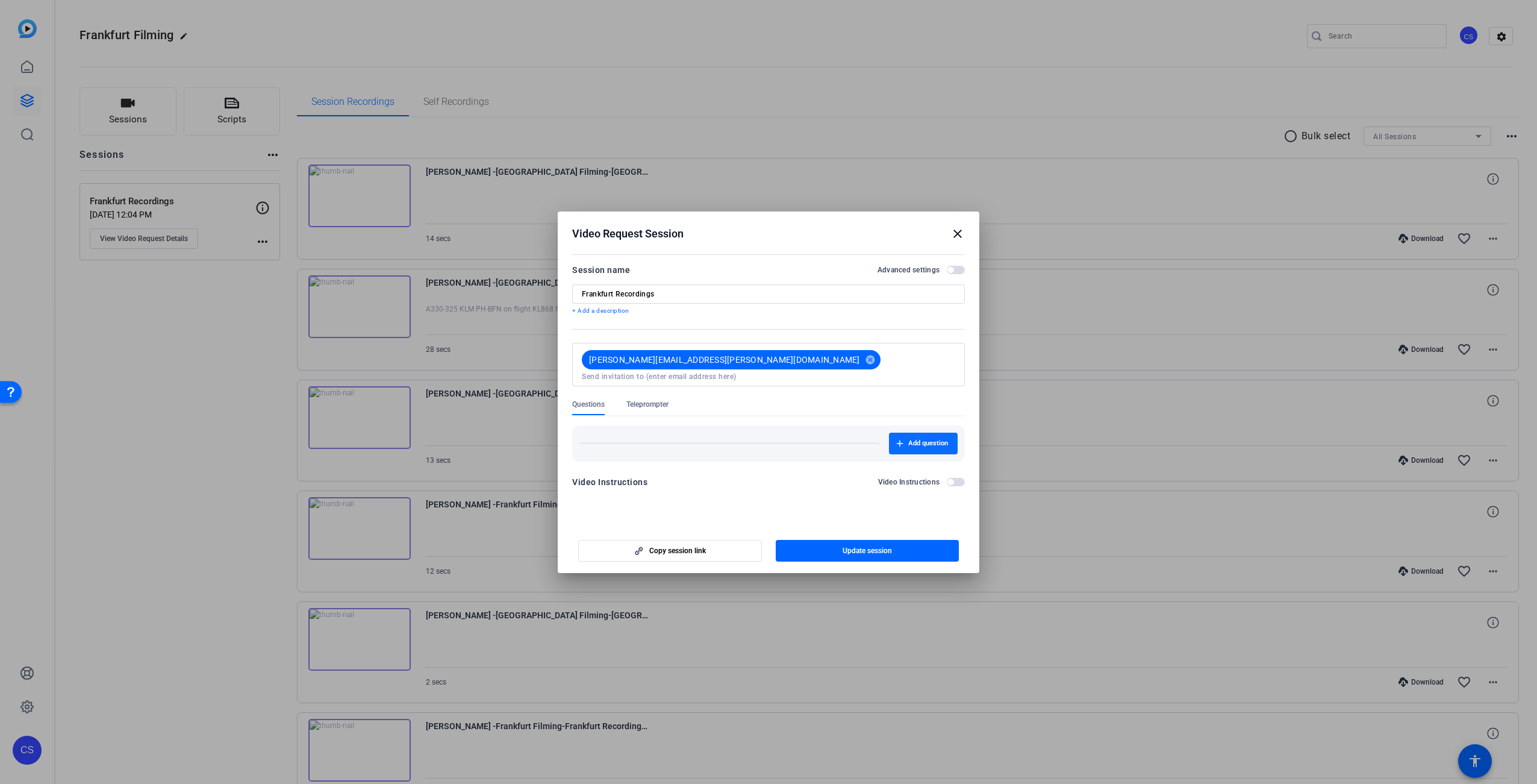
click at [918, 438] on span "Add question" at bounding box center [928, 443] width 40 height 10
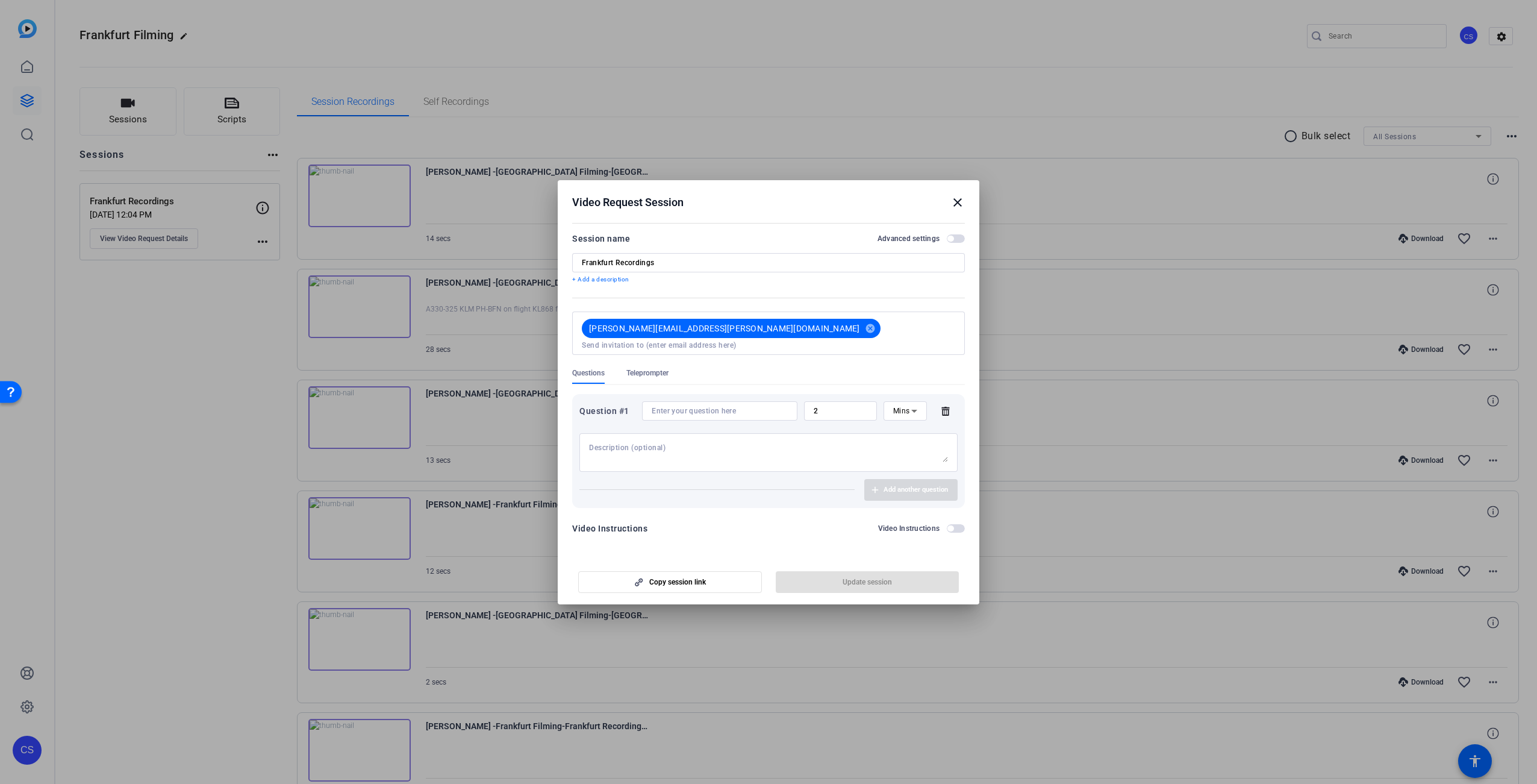
click at [957, 209] on mat-icon "close" at bounding box center [958, 202] width 14 height 14
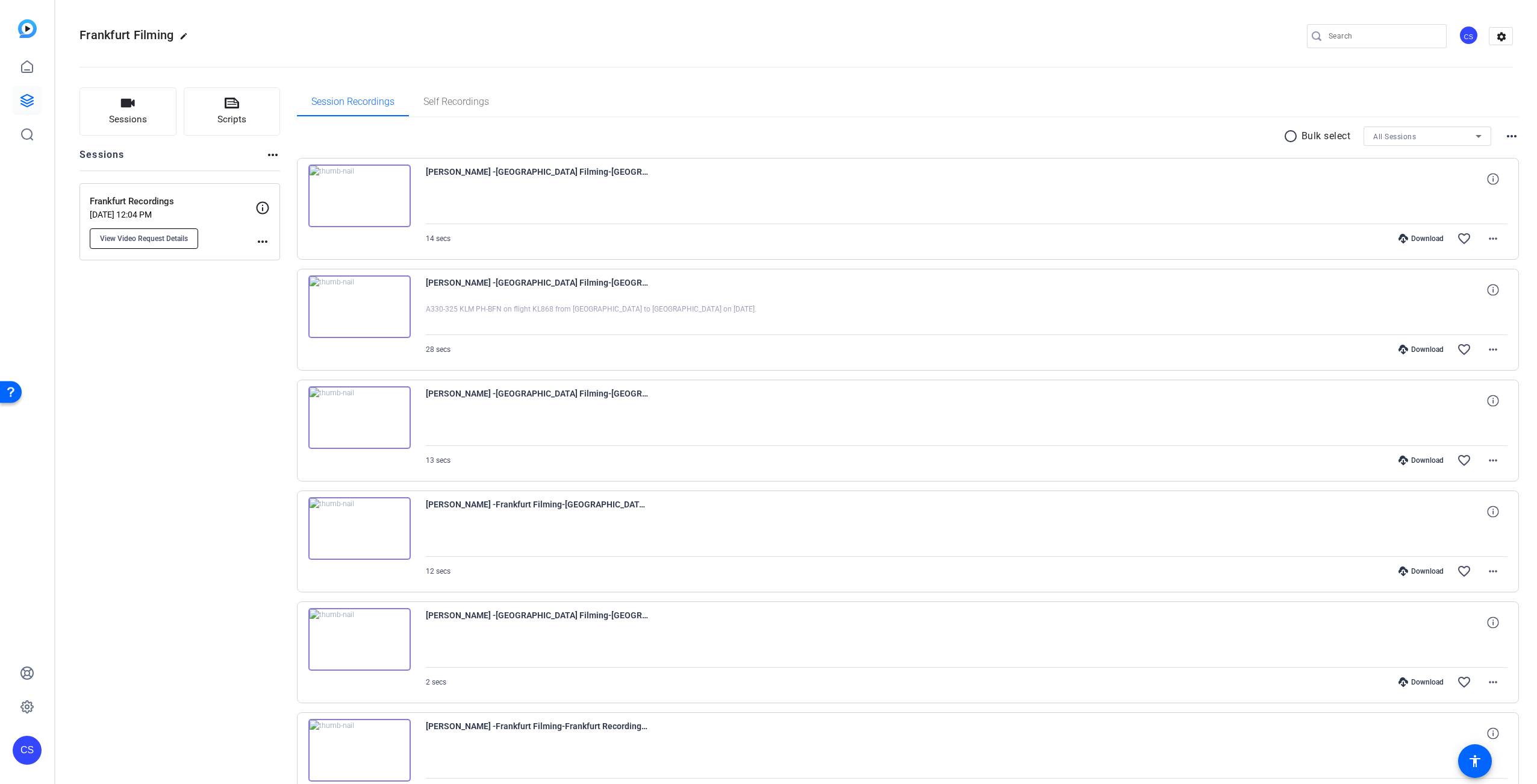
click at [172, 238] on span "View Video Request Details" at bounding box center [144, 239] width 88 height 10
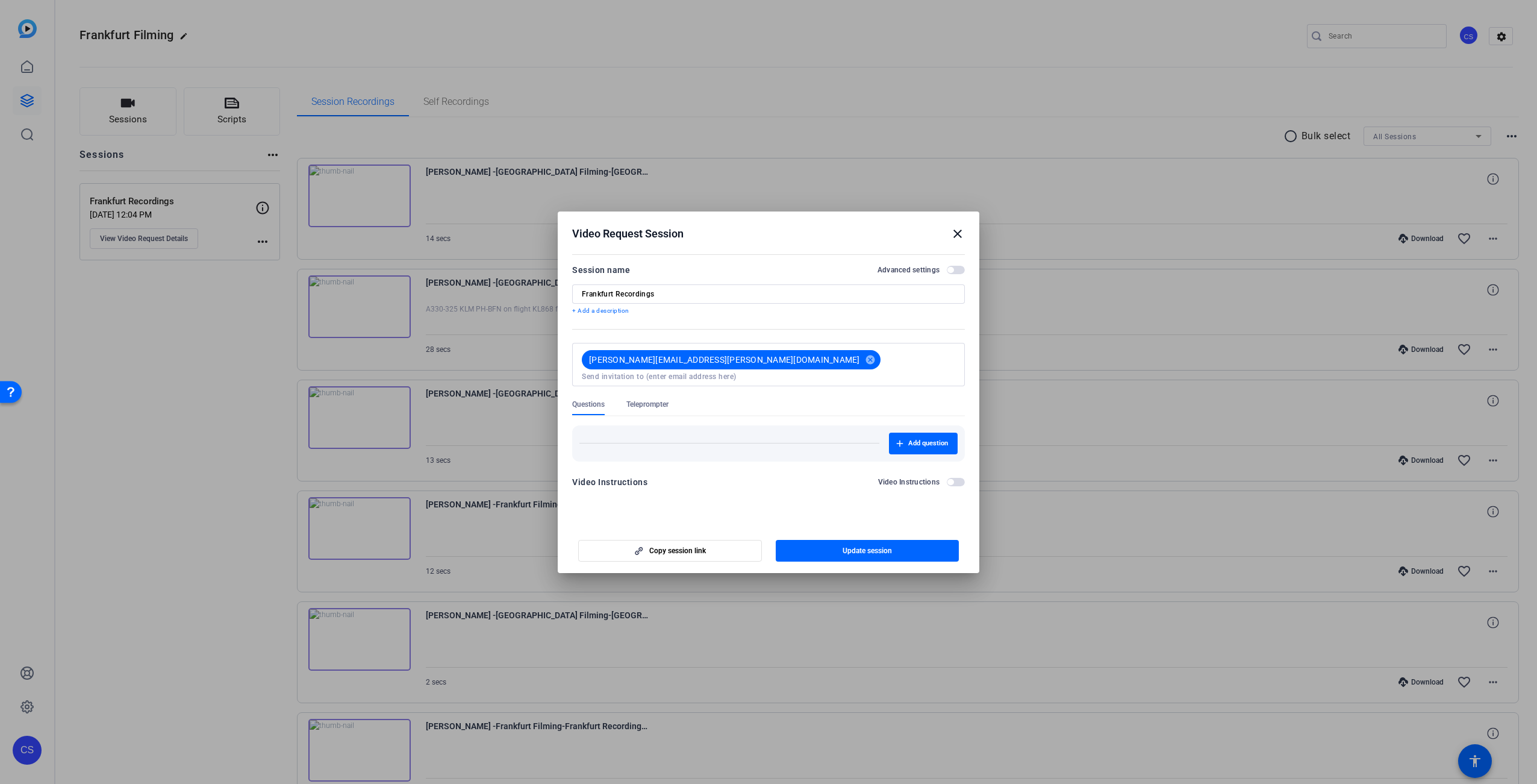
click at [945, 272] on label "Advanced settings" at bounding box center [913, 270] width 69 height 10
click at [947, 272] on button "Advanced settings" at bounding box center [956, 270] width 18 height 9
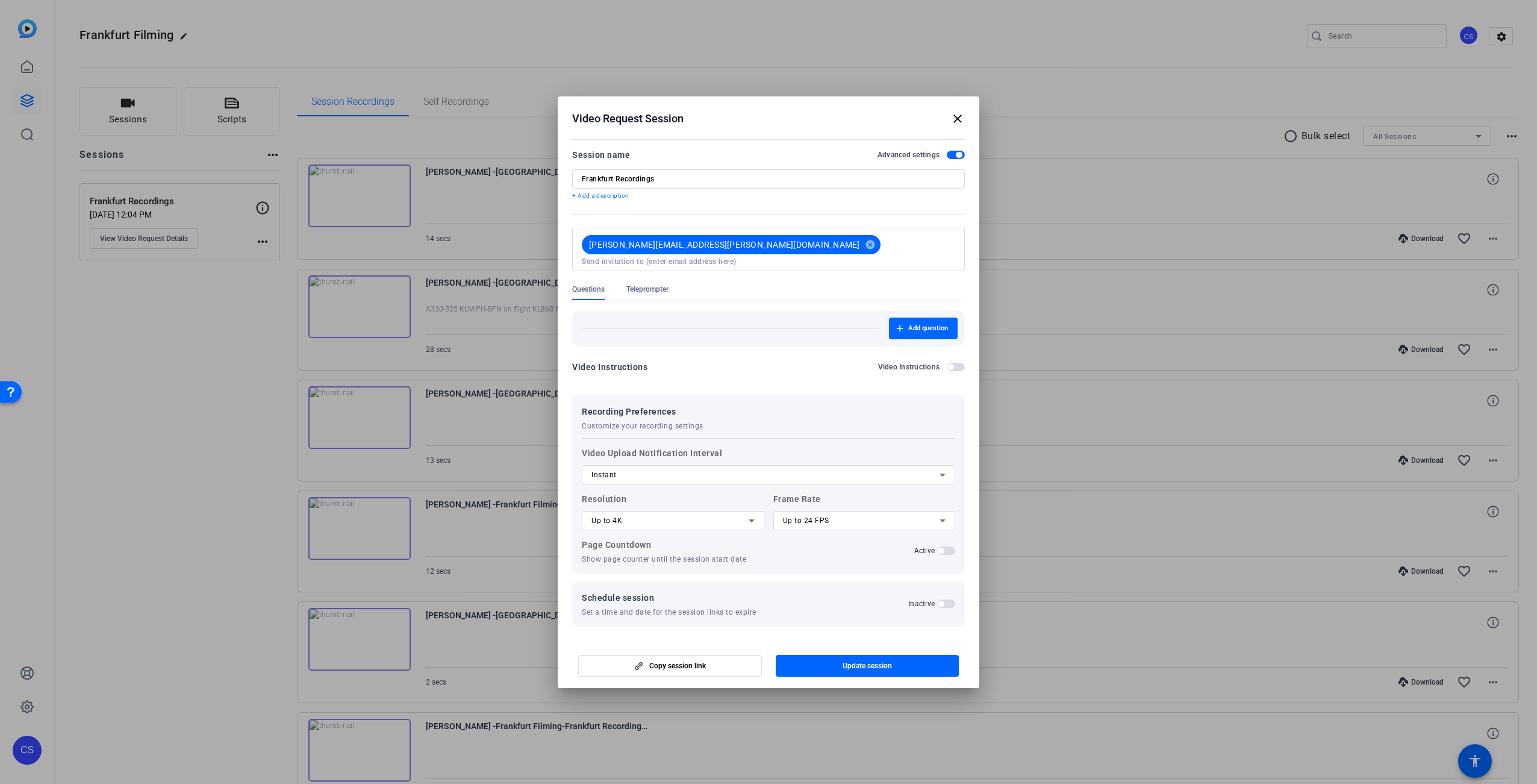
click at [911, 470] on div "Instant" at bounding box center [765, 474] width 349 height 14
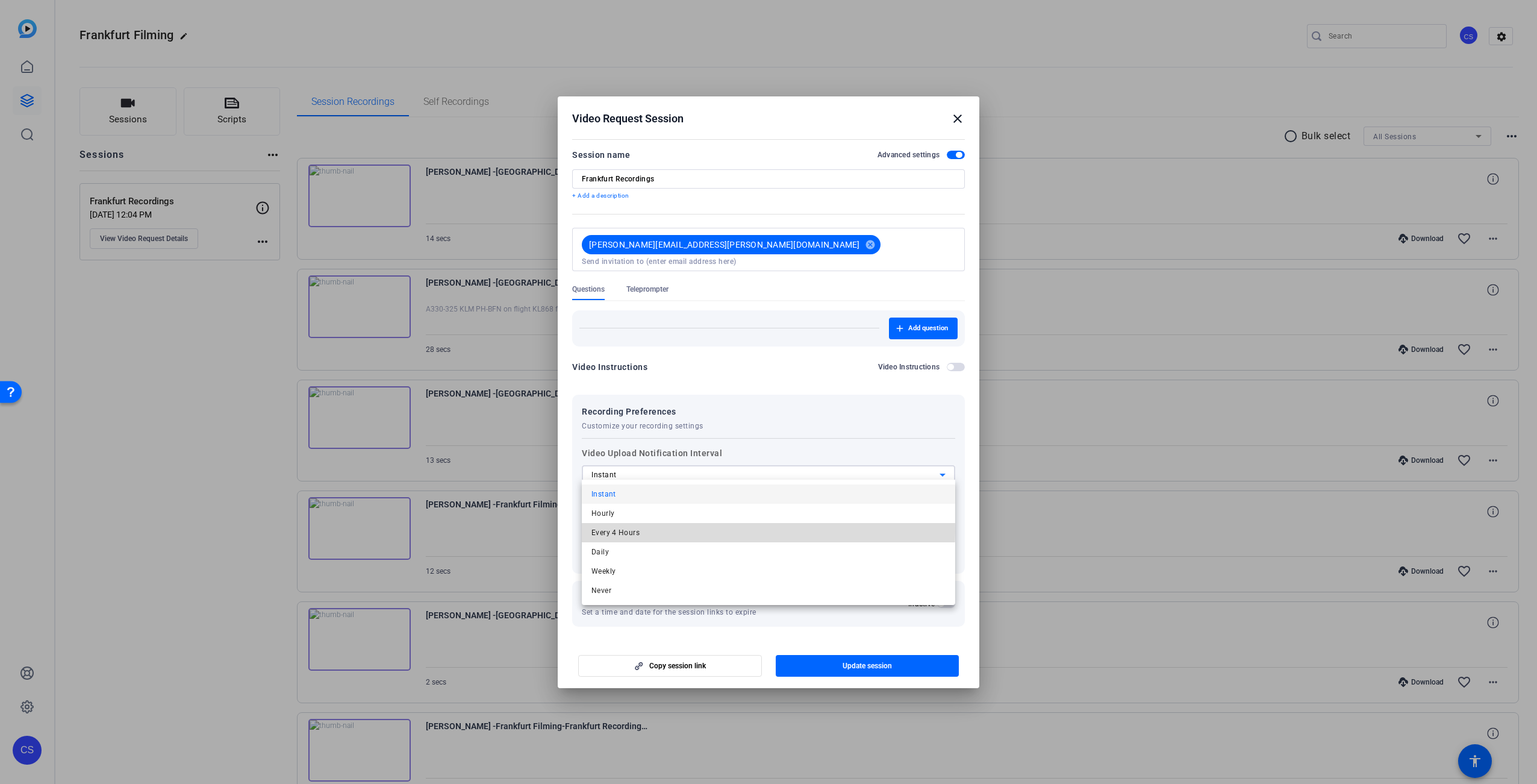
click at [632, 531] on span "Every 4 Hours" at bounding box center [616, 532] width 48 height 14
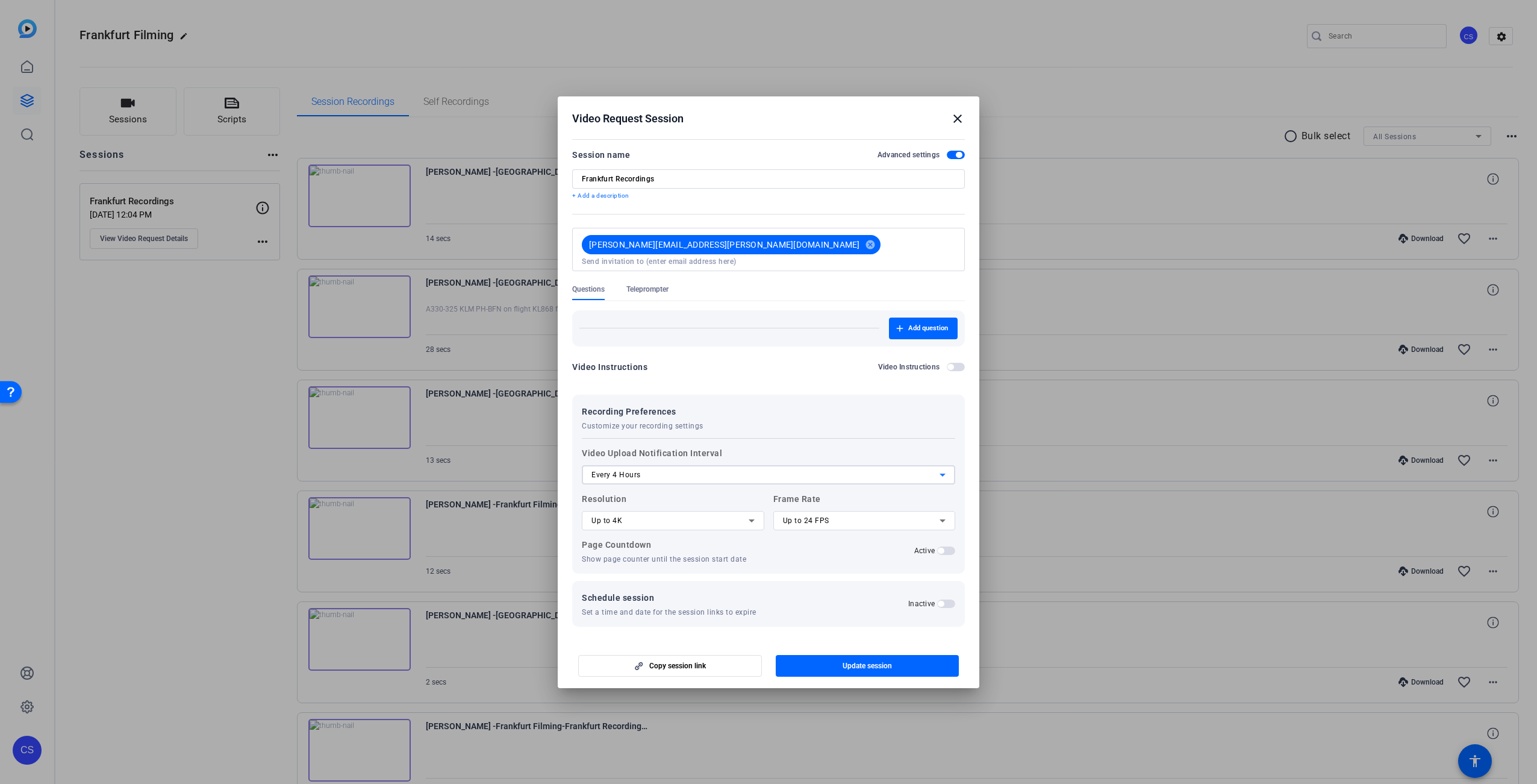
click at [891, 662] on span "Update session" at bounding box center [867, 665] width 50 height 10
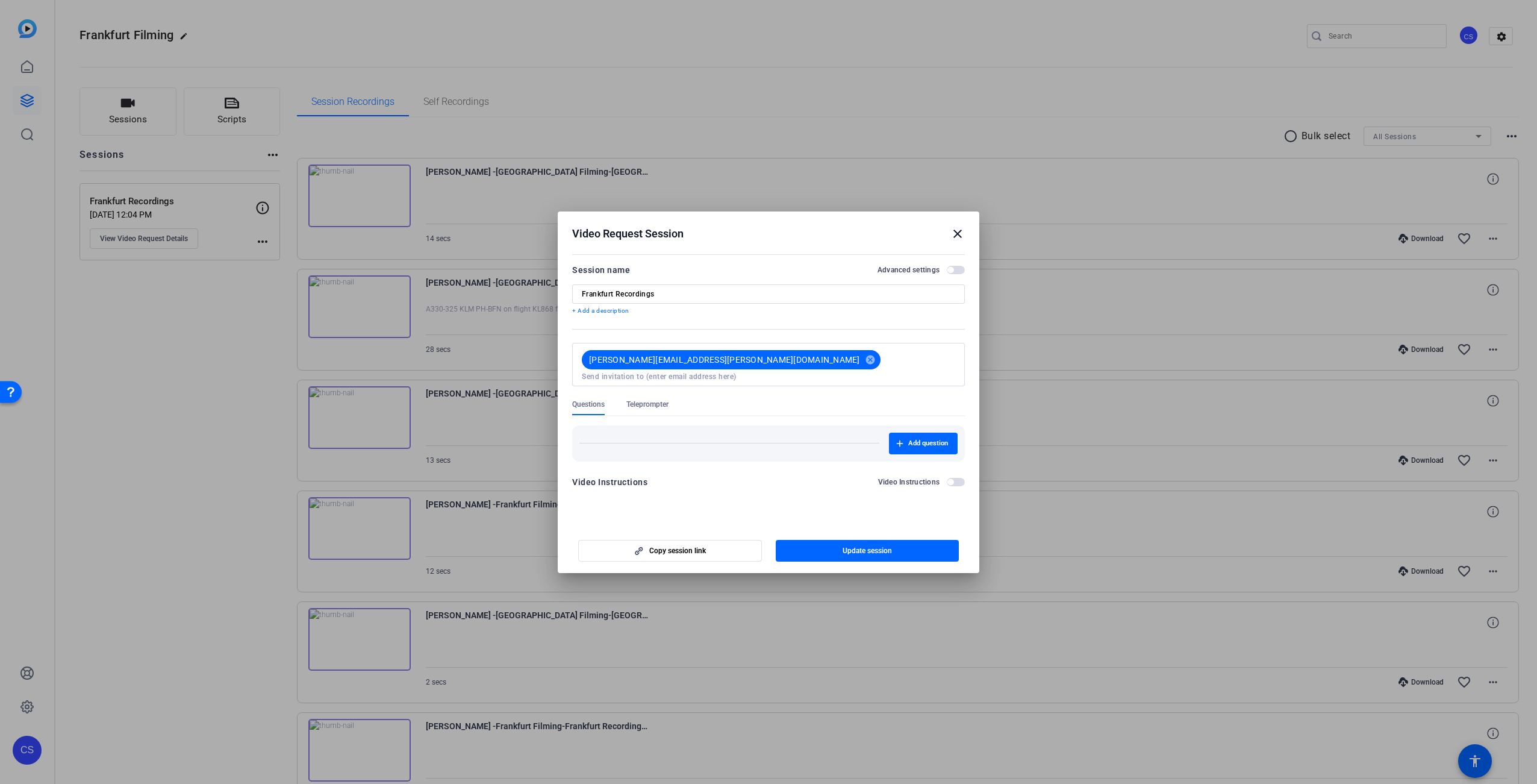
click at [956, 478] on span "button" at bounding box center [956, 482] width 18 height 9
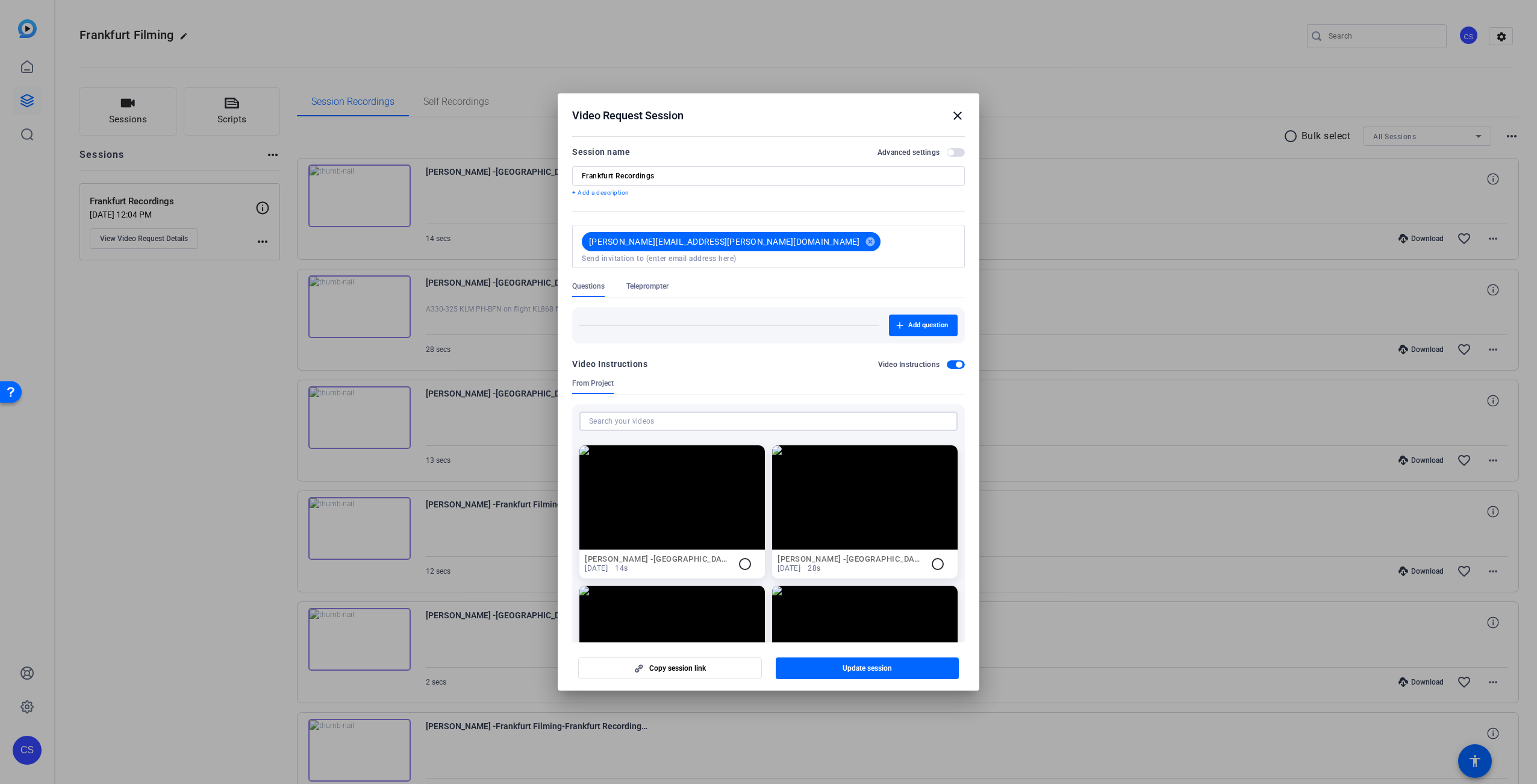
click at [648, 414] on input at bounding box center [768, 421] width 359 height 14
click at [906, 359] on h2 "Video Instructions" at bounding box center [909, 364] width 62 height 10
click at [947, 360] on button "Video Instructions" at bounding box center [956, 365] width 18 height 9
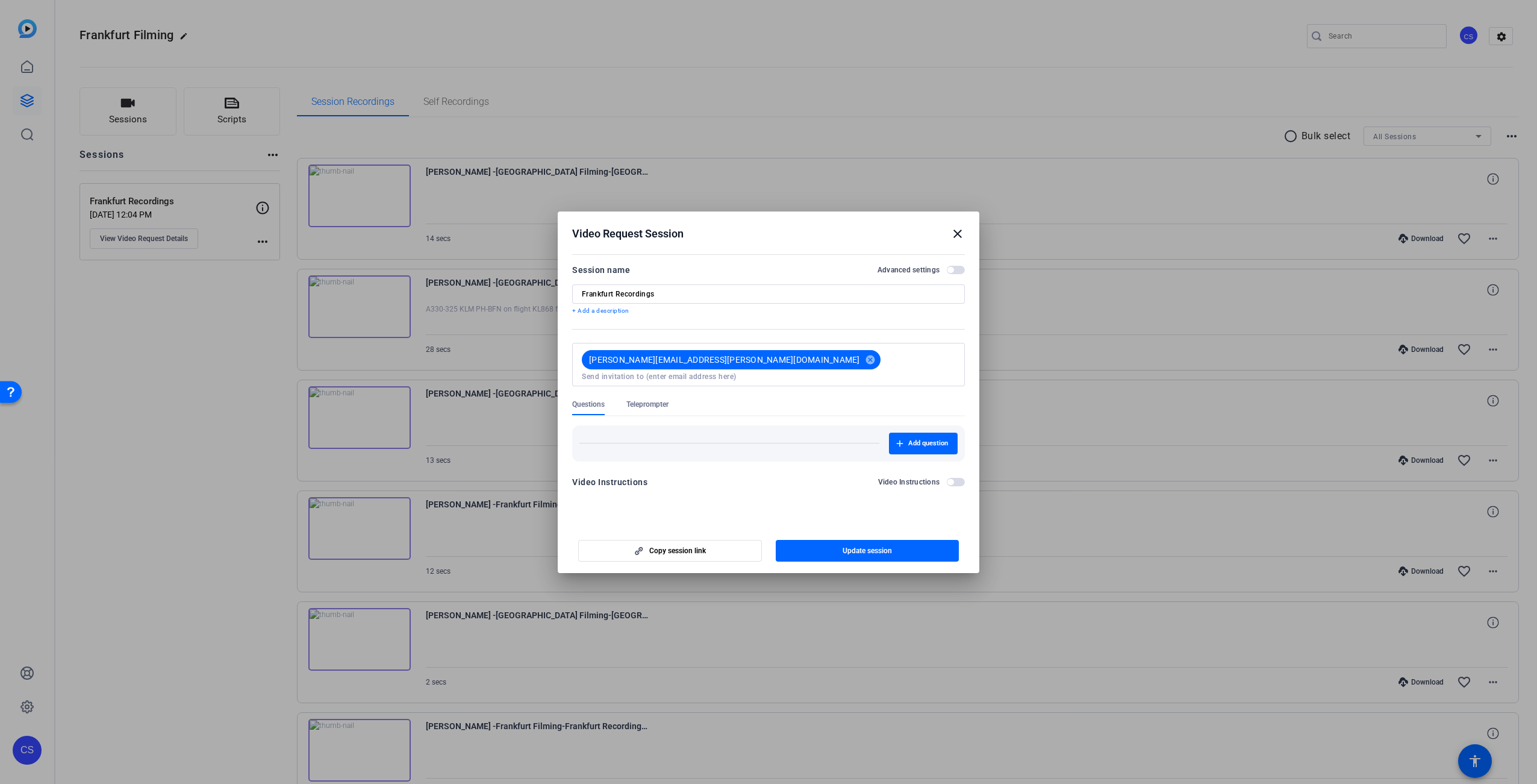
click at [930, 477] on h2 "Video Instructions" at bounding box center [909, 482] width 62 height 10
click at [947, 478] on button "Video Instructions" at bounding box center [956, 482] width 18 height 9
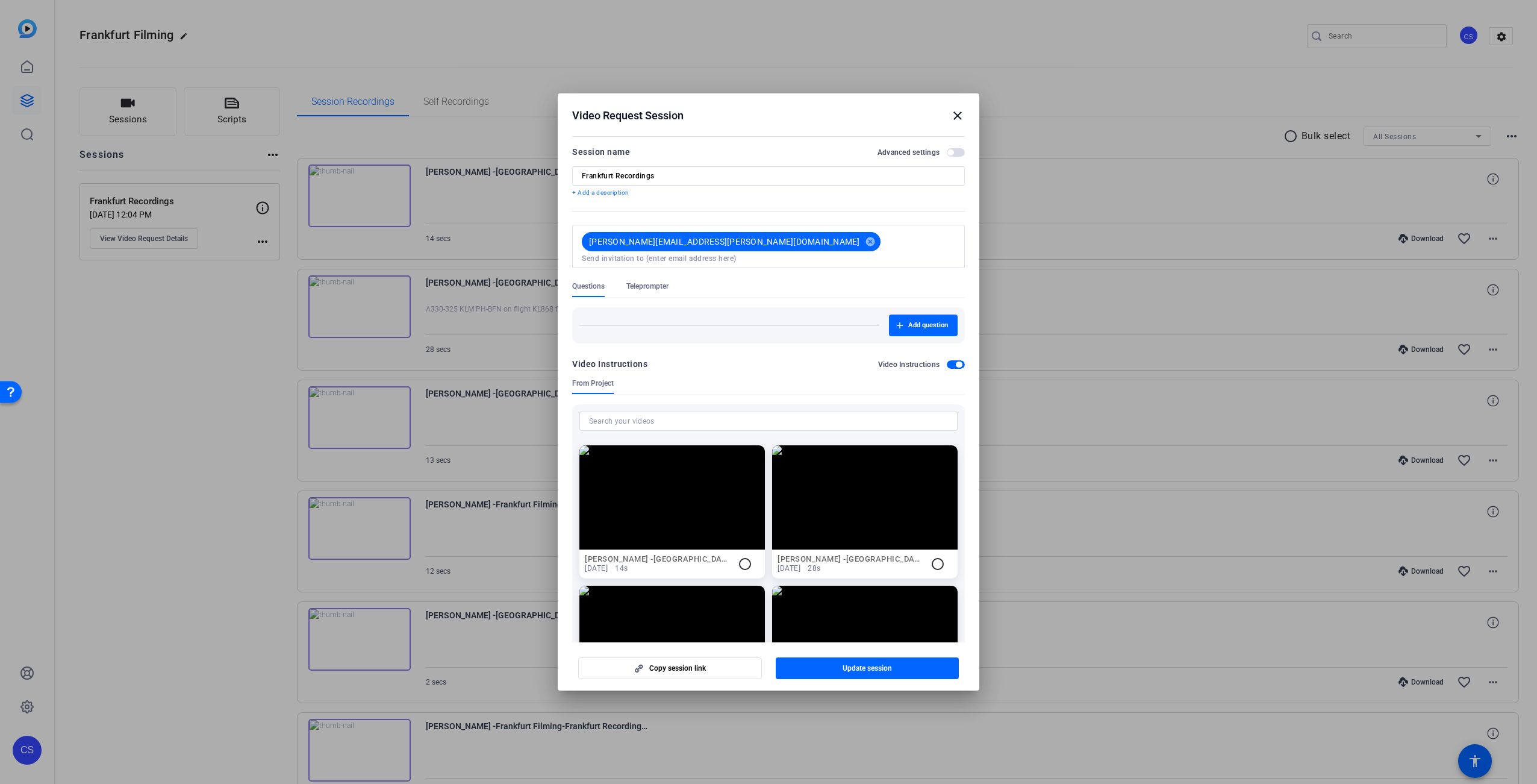
click at [671, 414] on input at bounding box center [768, 421] width 359 height 14
click at [958, 115] on mat-icon "close" at bounding box center [958, 115] width 14 height 14
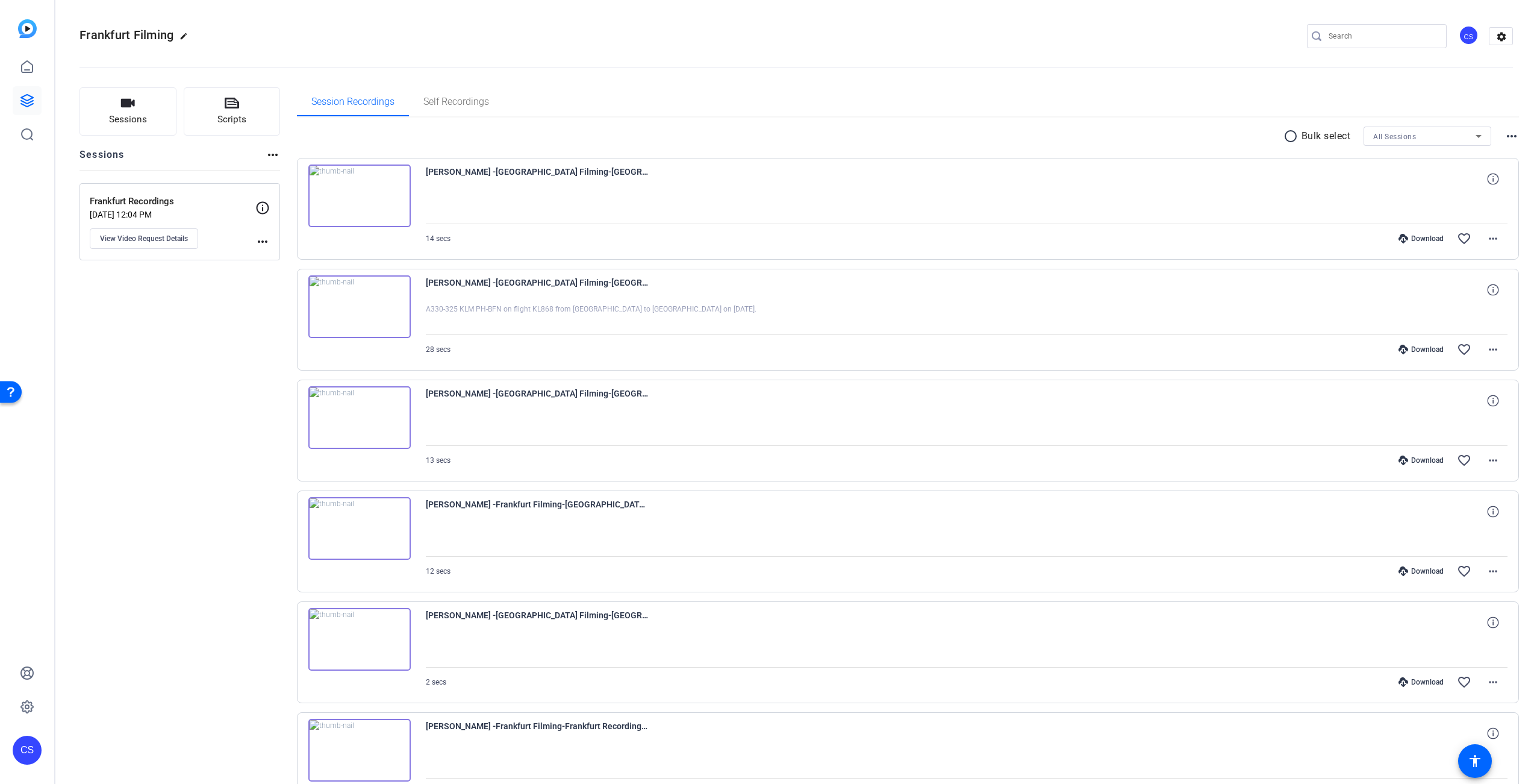
click at [264, 240] on mat-icon "more_horiz" at bounding box center [263, 241] width 14 height 14
click at [170, 238] on div at bounding box center [768, 392] width 1537 height 784
click at [171, 238] on span "View Video Request Details" at bounding box center [144, 239] width 88 height 10
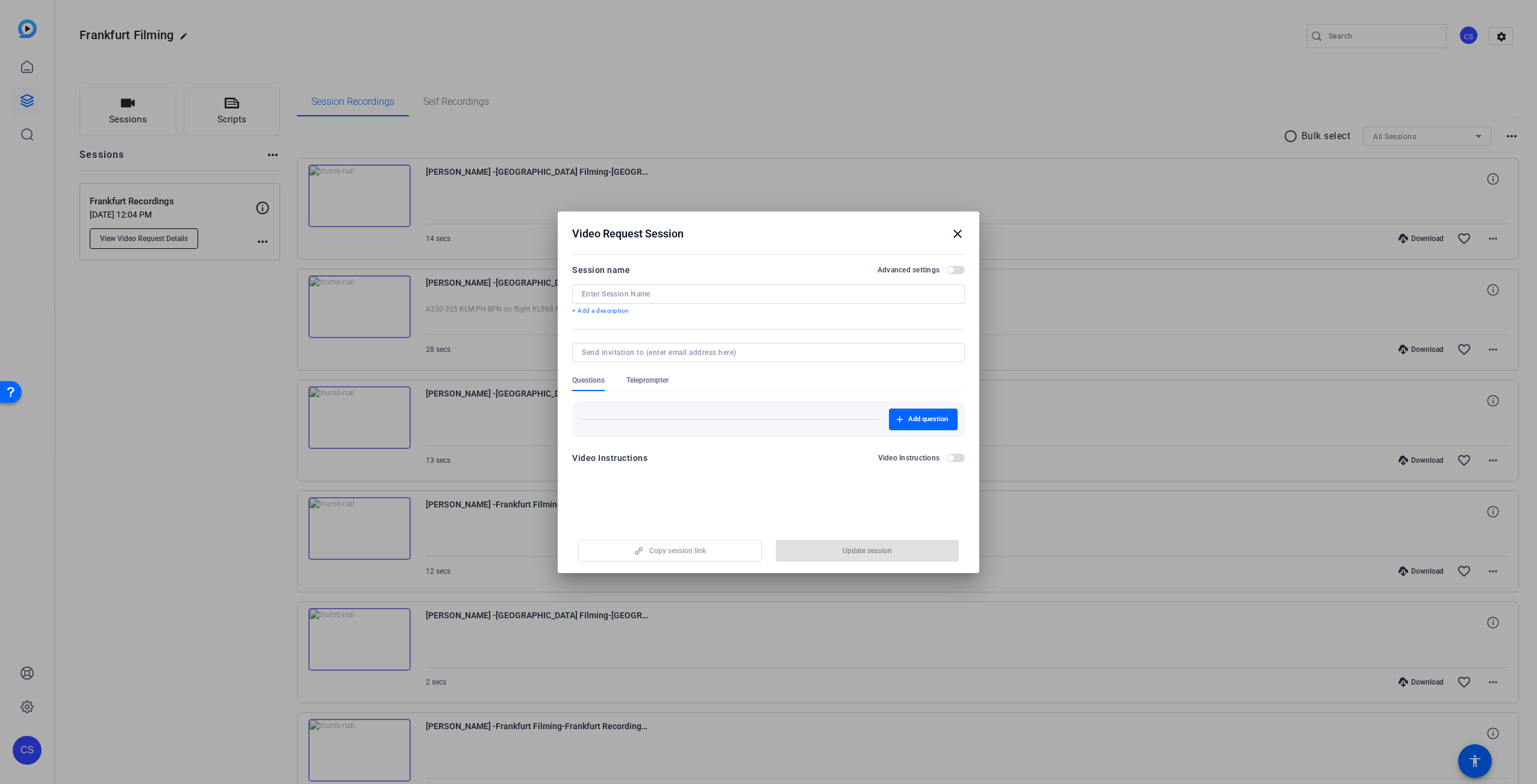
type input "Frankfurt Recordings"
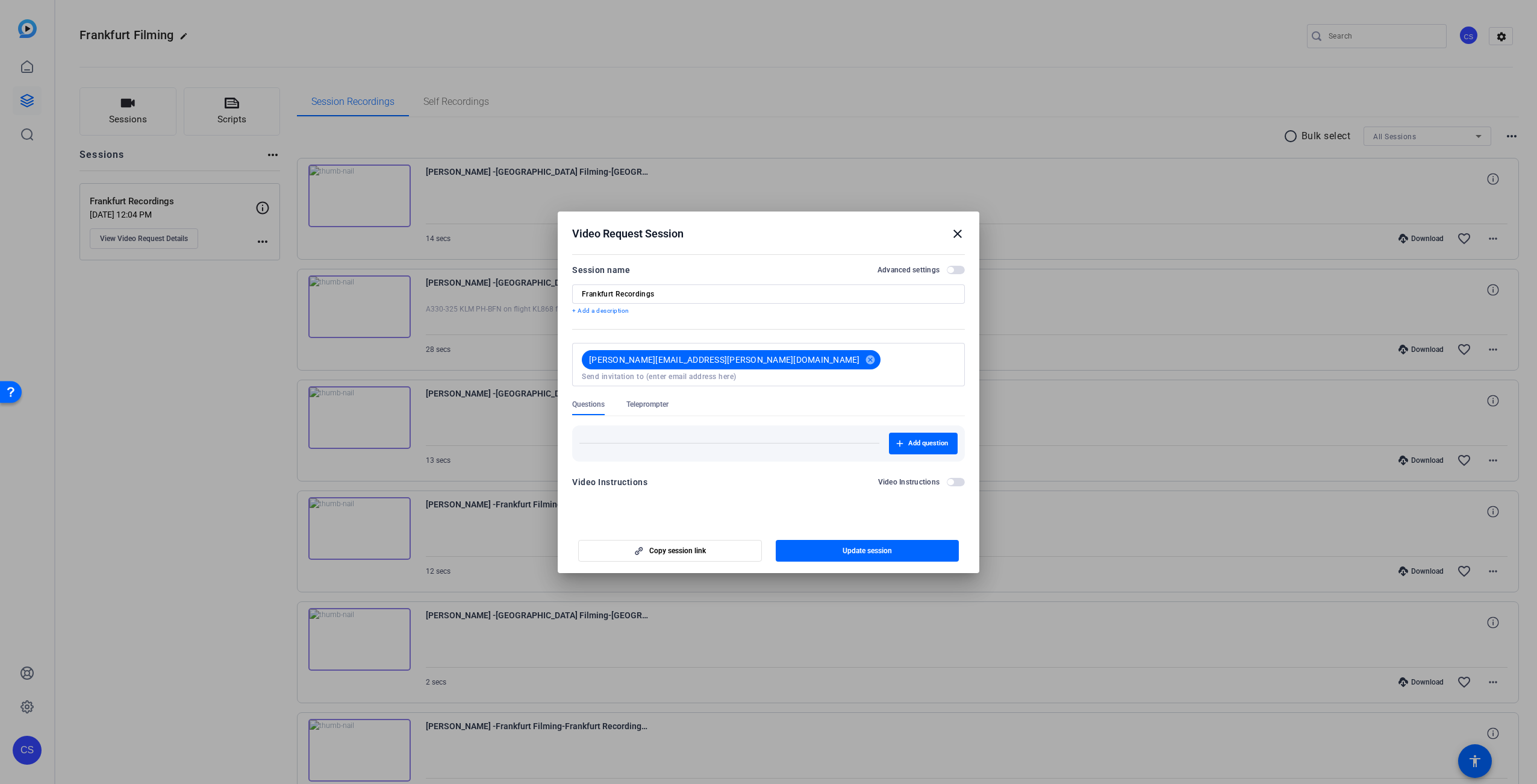
click at [953, 478] on span "button" at bounding box center [956, 482] width 18 height 9
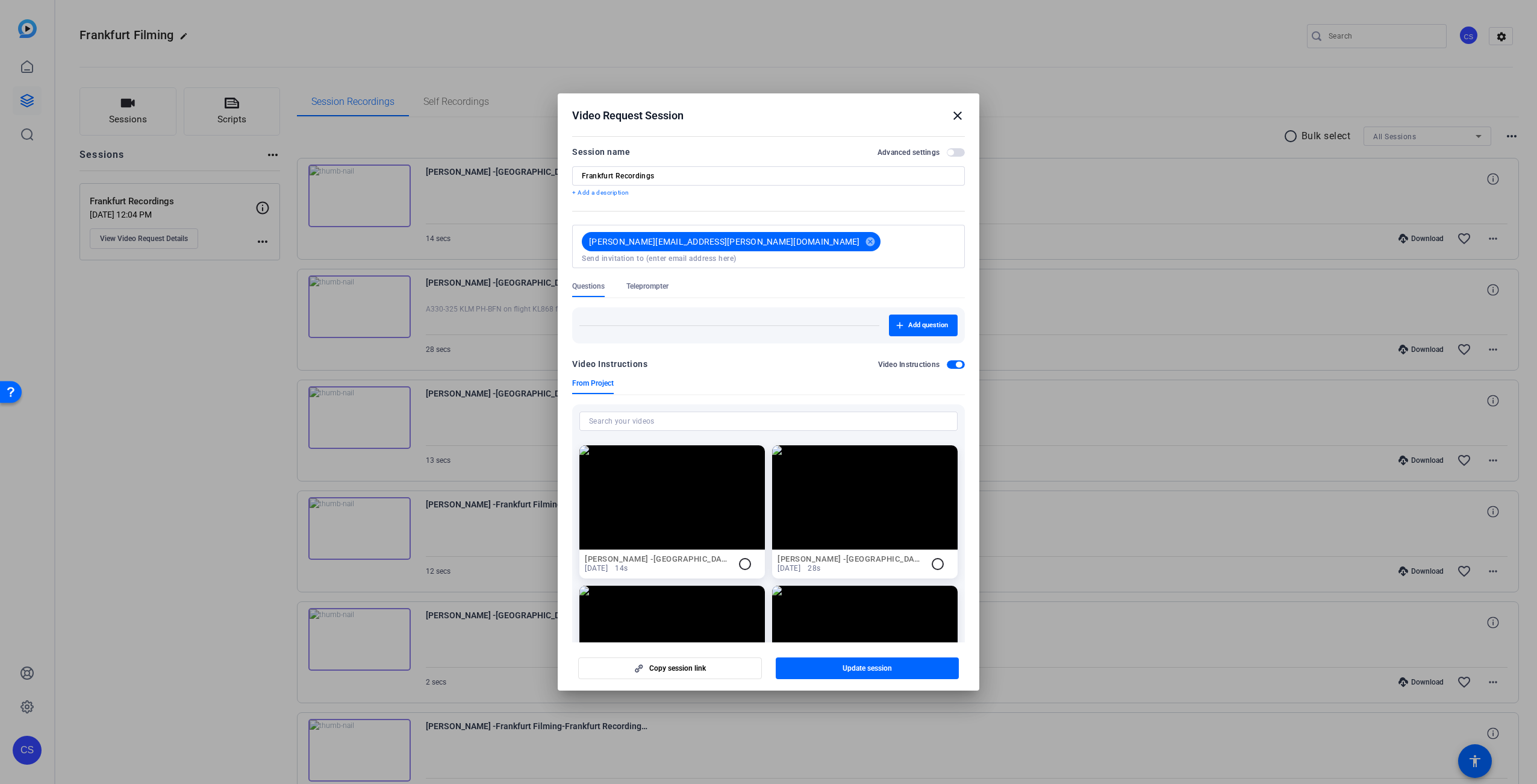
click at [601, 379] on span "From Project" at bounding box center [592, 383] width 42 height 10
click at [744, 557] on mat-icon "radio_button_unchecked" at bounding box center [745, 564] width 14 height 14
click at [744, 557] on mat-icon "check_circle" at bounding box center [744, 564] width 14 height 14
click at [742, 557] on mat-icon "check_circle" at bounding box center [744, 564] width 14 height 14
click at [811, 414] on input at bounding box center [768, 421] width 359 height 14
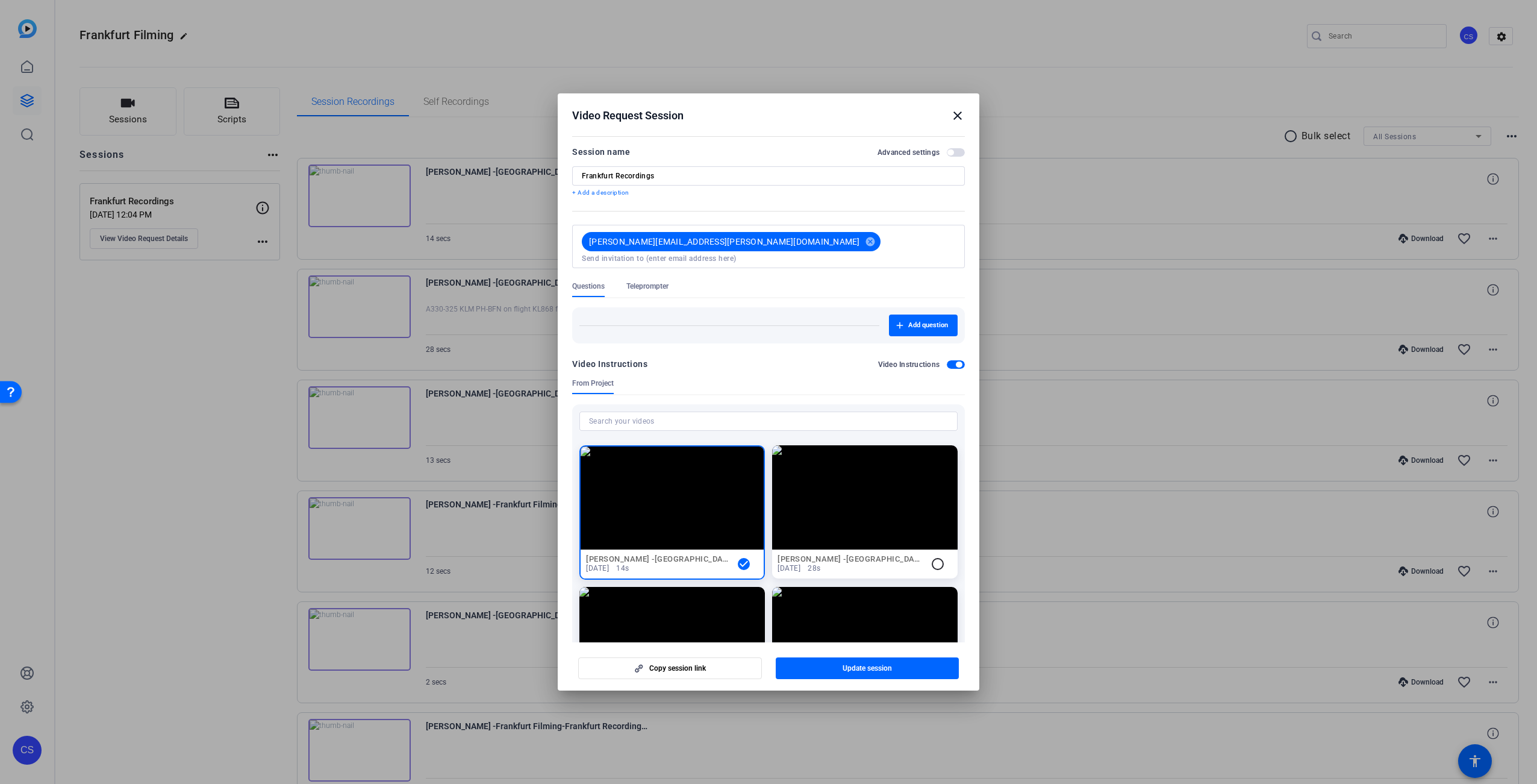
click at [947, 153] on button "Advanced settings" at bounding box center [956, 153] width 18 height 9
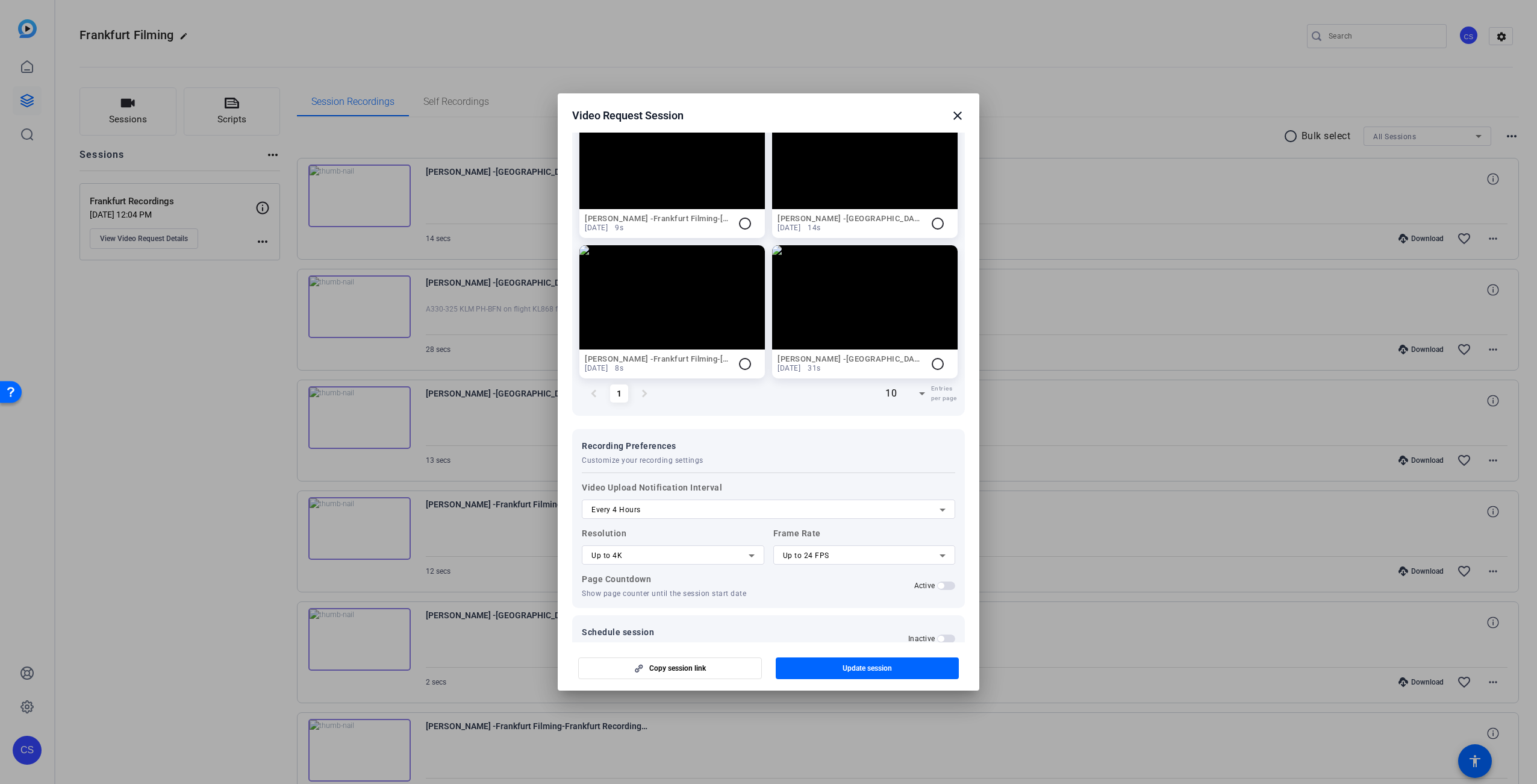
scroll to position [776, 0]
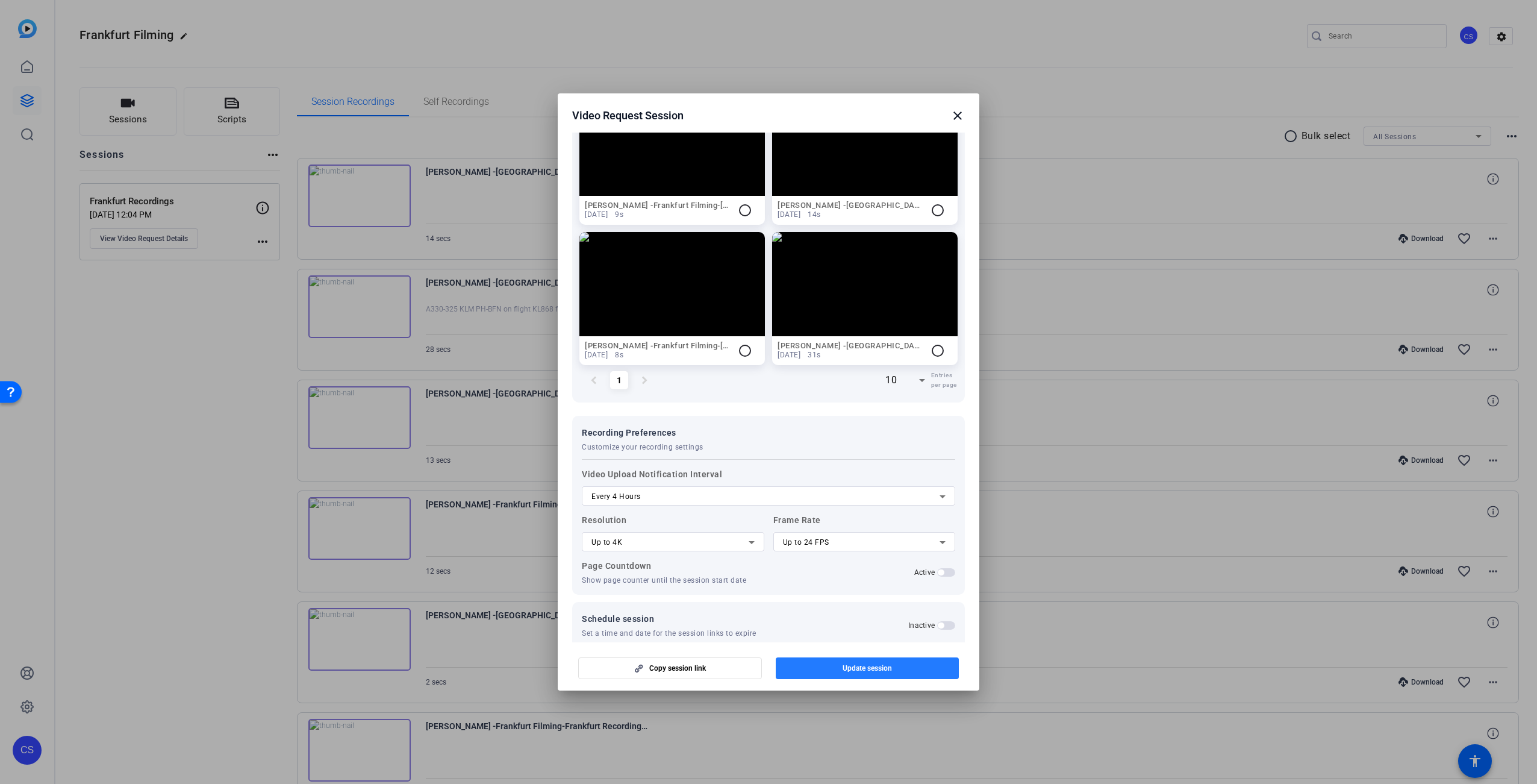
click at [896, 671] on span "button" at bounding box center [867, 668] width 184 height 29
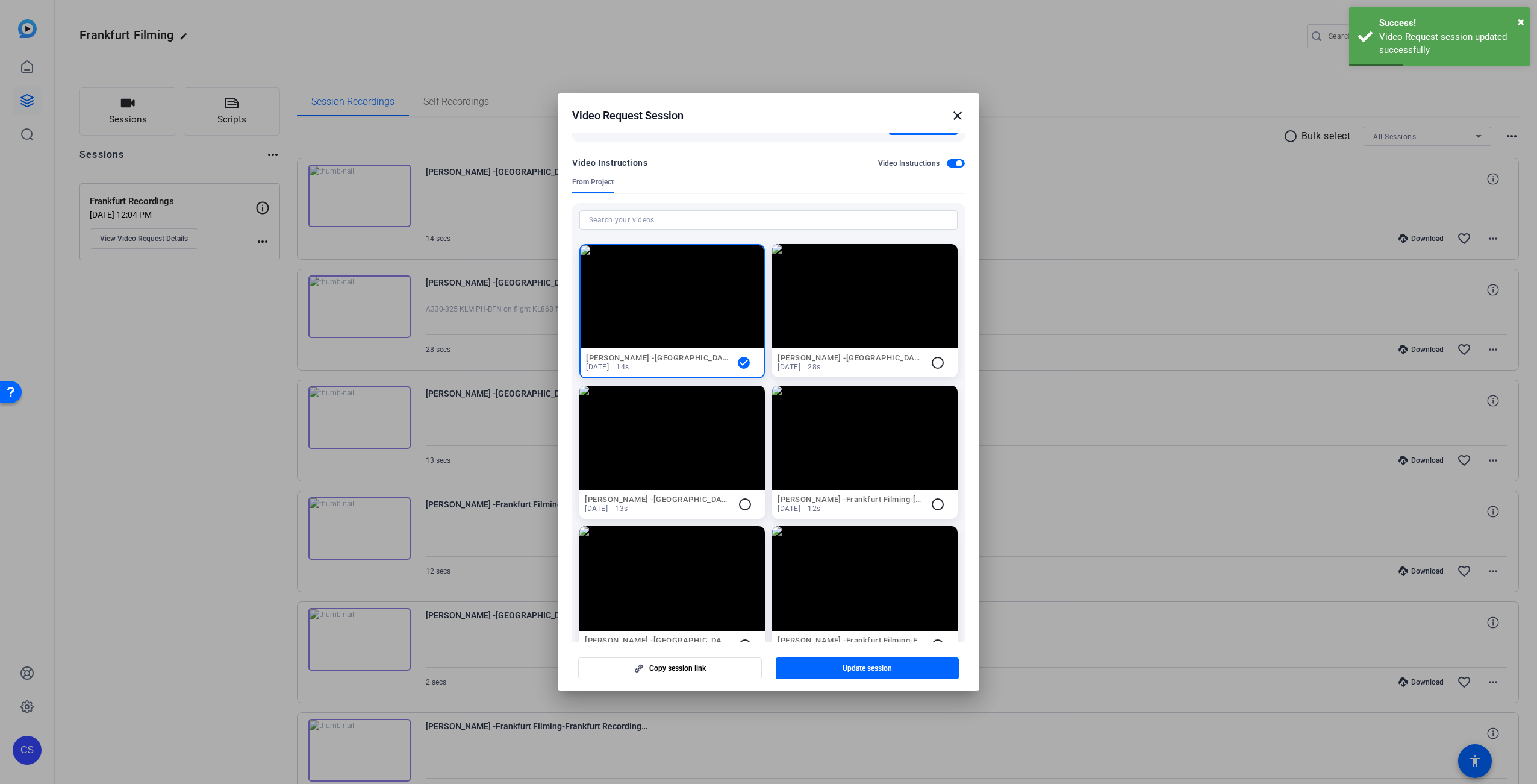
scroll to position [0, 0]
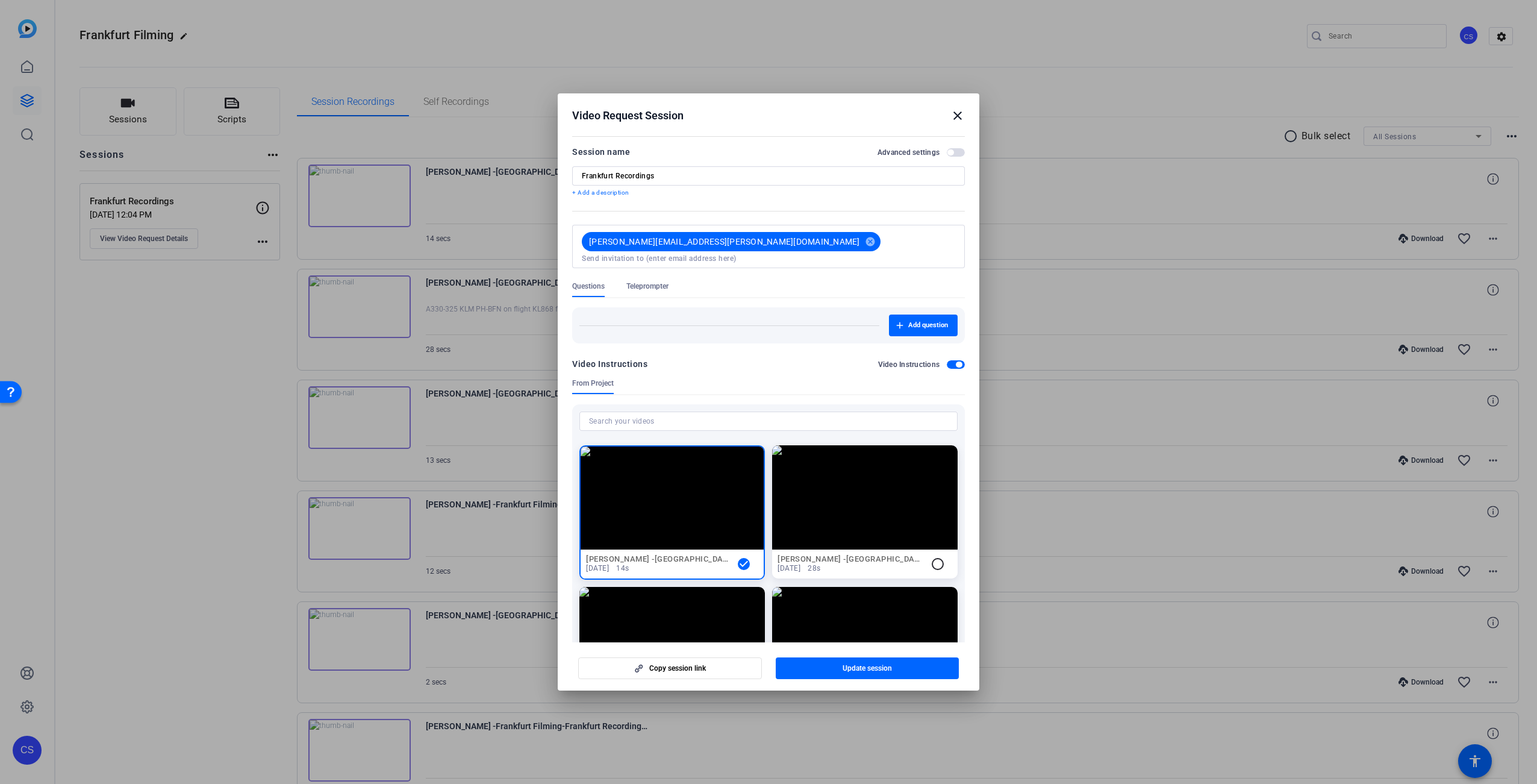
click at [954, 112] on mat-icon "close" at bounding box center [958, 115] width 14 height 14
